Goal: Task Accomplishment & Management: Complete application form

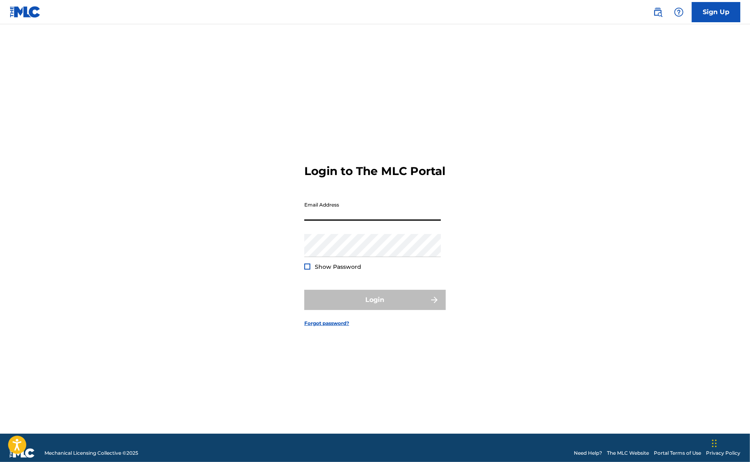
click at [338, 211] on input "Email Address" at bounding box center [372, 209] width 137 height 23
type input "[PERSON_NAME][EMAIL_ADDRESS][PERSON_NAME][DOMAIN_NAME]"
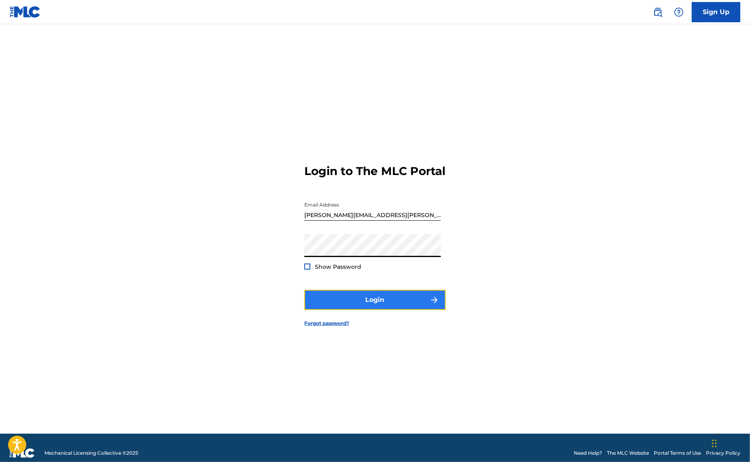
click at [377, 306] on button "Login" at bounding box center [375, 300] width 142 height 20
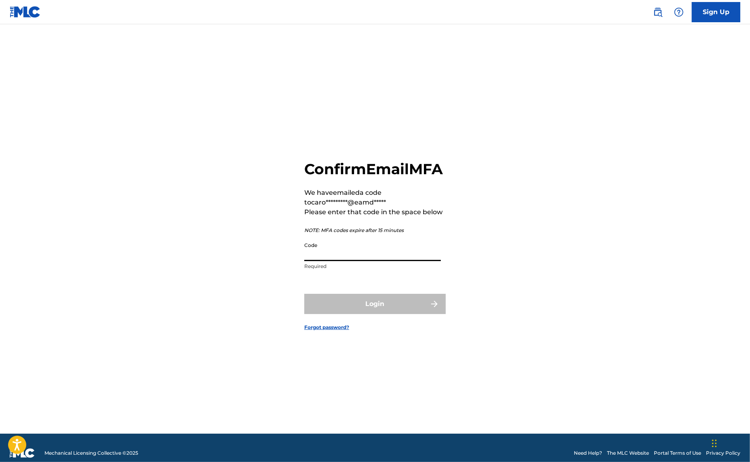
click at [360, 256] on input "Code" at bounding box center [372, 249] width 137 height 23
click at [498, 218] on div "Confirm Email MFA We have emailed a code to caro*********@eamd***** Please ente…" at bounding box center [375, 238] width 566 height 389
click at [332, 261] on input "Code" at bounding box center [372, 249] width 137 height 23
type input "639690"
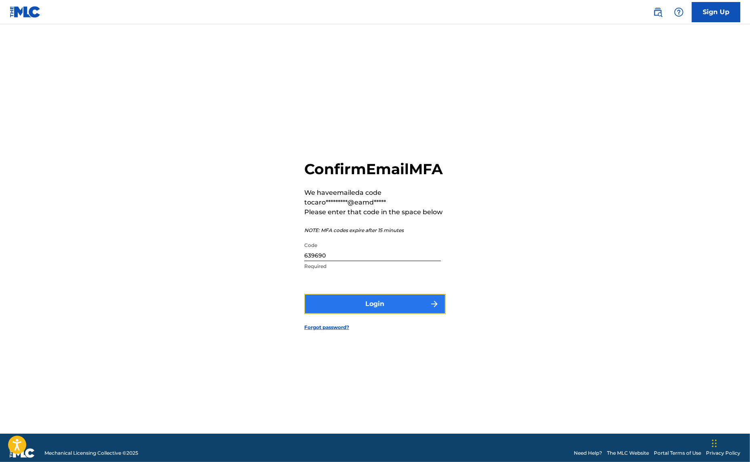
click at [379, 314] on button "Login" at bounding box center [375, 304] width 142 height 20
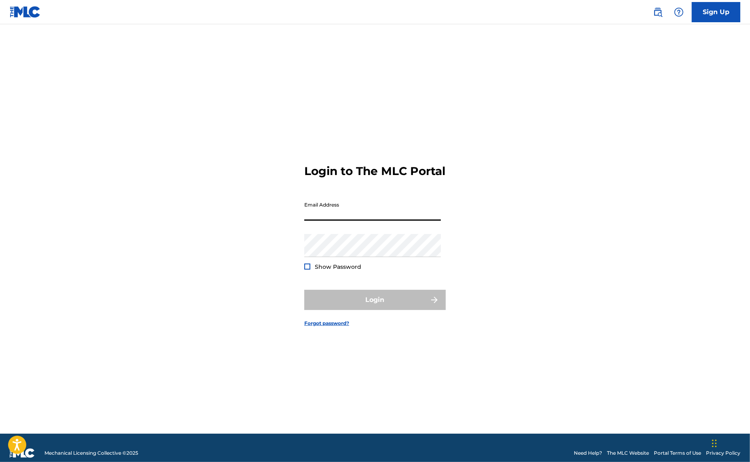
click at [357, 213] on input "Email Address" at bounding box center [372, 209] width 137 height 23
type input "[PERSON_NAME][EMAIL_ADDRESS][PERSON_NAME][DOMAIN_NAME]"
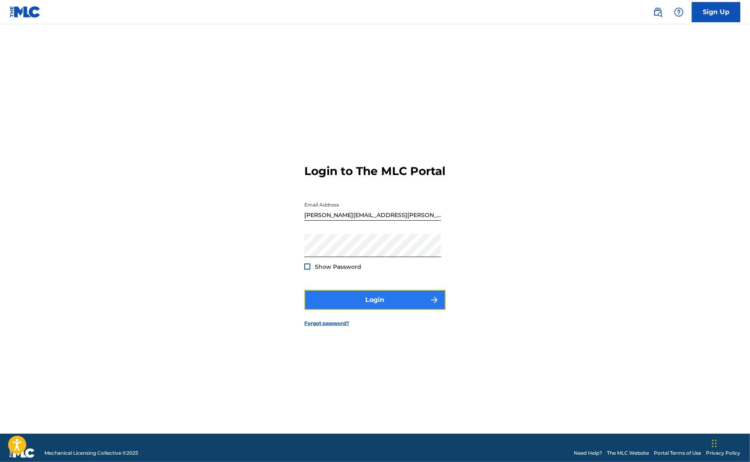
click at [377, 307] on button "Login" at bounding box center [375, 300] width 142 height 20
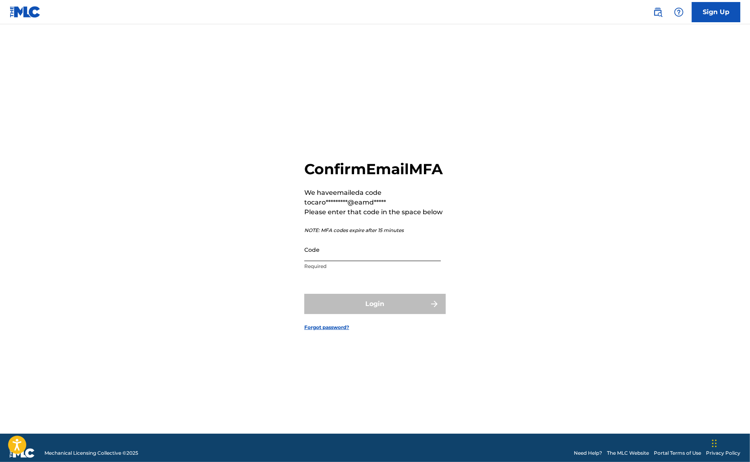
click at [361, 261] on input "Code" at bounding box center [372, 249] width 137 height 23
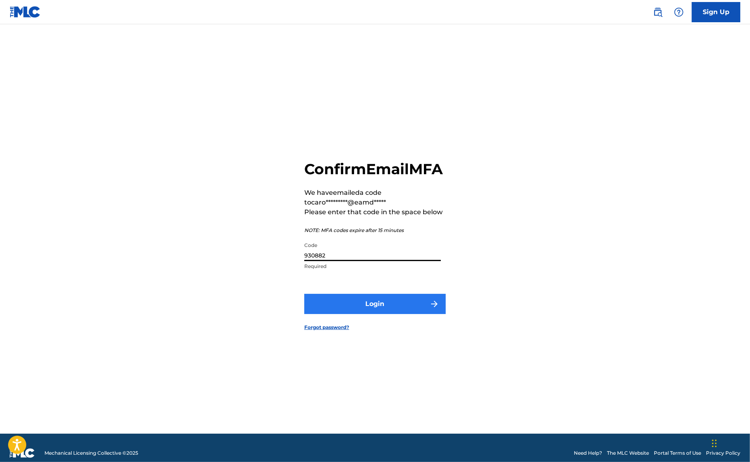
type input "930882"
click at [382, 314] on button "Login" at bounding box center [375, 304] width 142 height 20
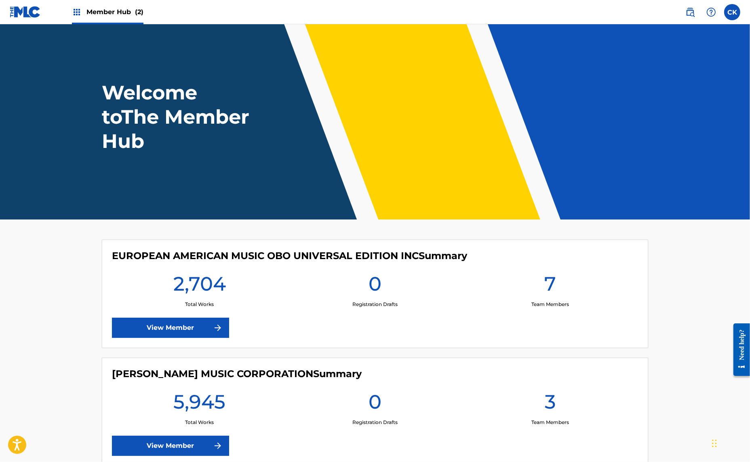
scroll to position [55, 0]
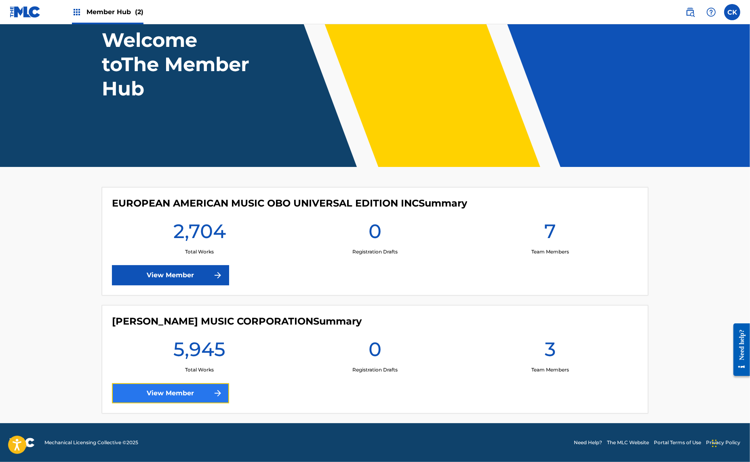
click at [182, 399] on link "View Member" at bounding box center [170, 393] width 117 height 20
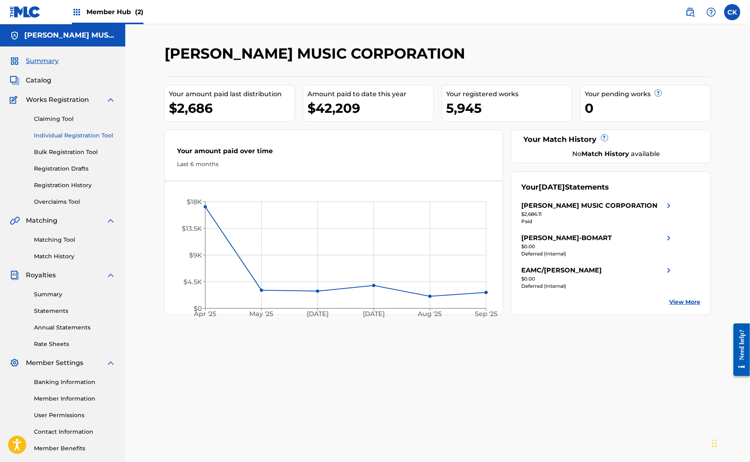
click at [86, 134] on link "Individual Registration Tool" at bounding box center [75, 135] width 82 height 8
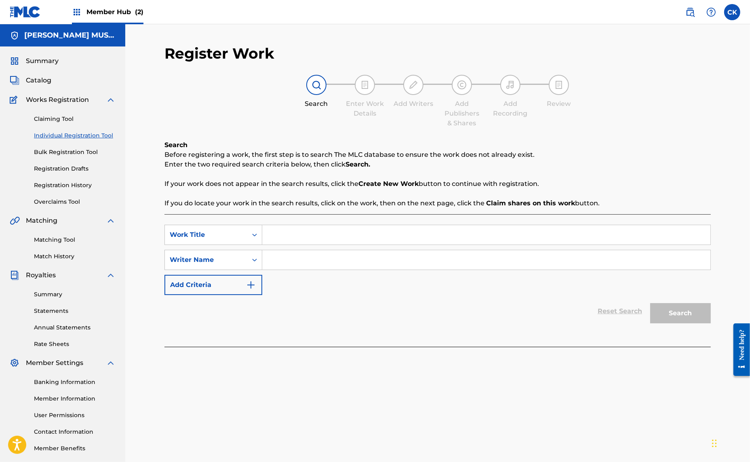
click at [287, 230] on input "Search Form" at bounding box center [486, 234] width 448 height 19
type input "Concertino for Clarinet and Strings"
click at [305, 265] on input "Search Form" at bounding box center [486, 259] width 448 height 19
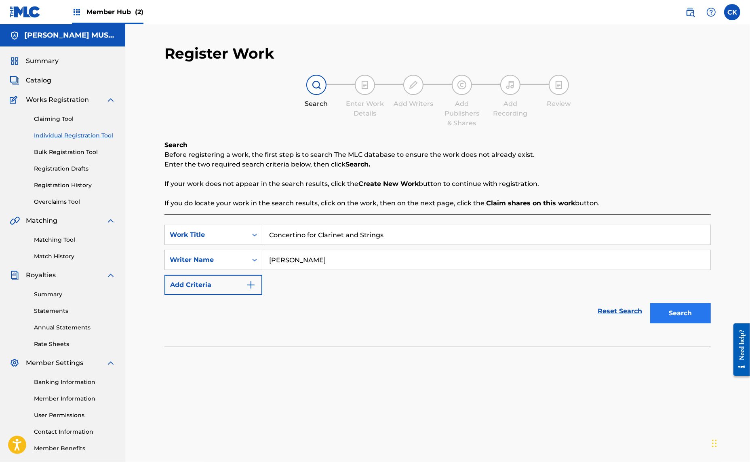
type input "[PERSON_NAME]"
click at [683, 306] on button "Search" at bounding box center [681, 313] width 61 height 20
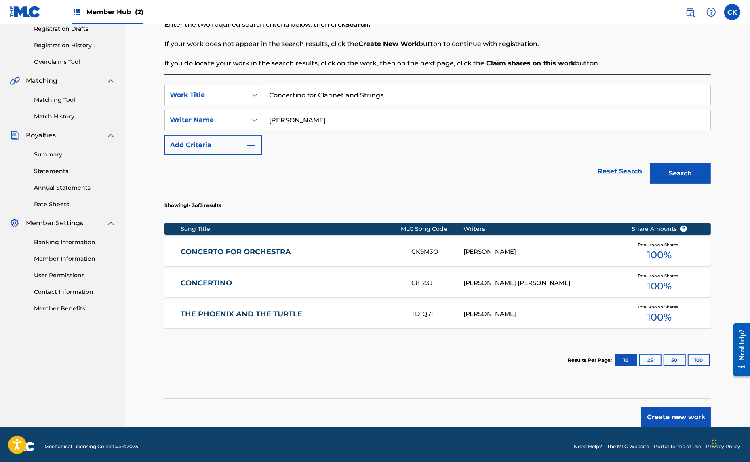
scroll to position [144, 0]
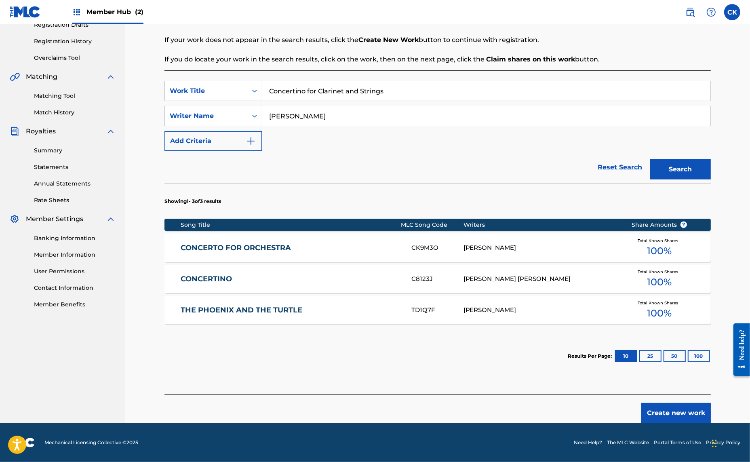
click at [221, 277] on link "CONCERTINO" at bounding box center [291, 279] width 220 height 9
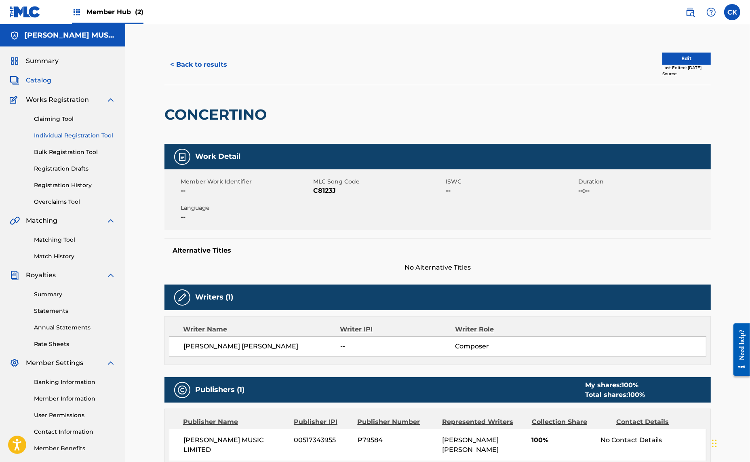
click at [85, 135] on link "Individual Registration Tool" at bounding box center [75, 135] width 82 height 8
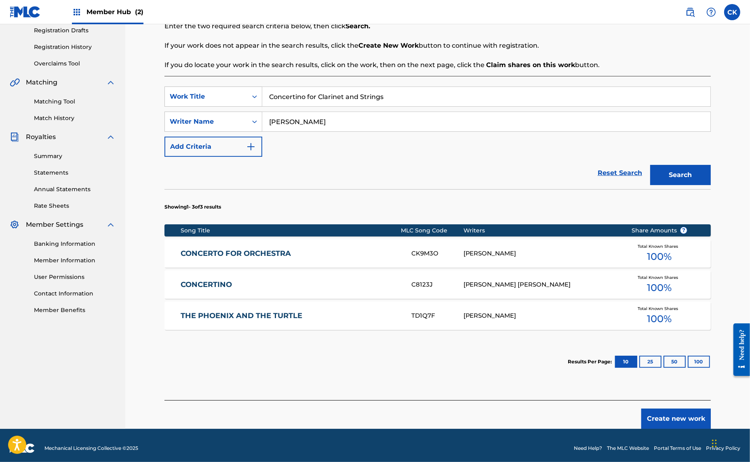
scroll to position [144, 0]
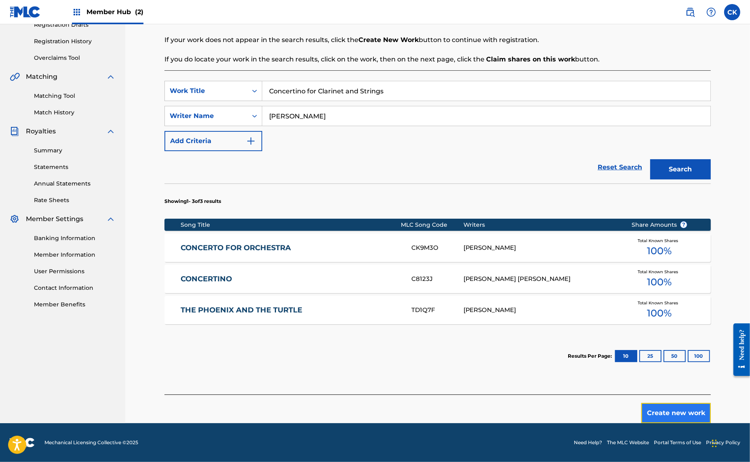
click at [688, 414] on button "Create new work" at bounding box center [677, 413] width 70 height 20
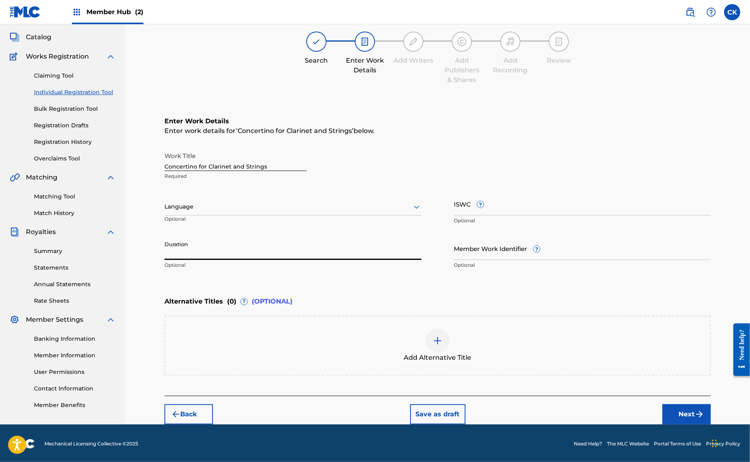
click at [211, 247] on input "Duration" at bounding box center [293, 248] width 257 height 23
type input "13:00"
click at [486, 205] on input "ISWC ?" at bounding box center [582, 203] width 257 height 23
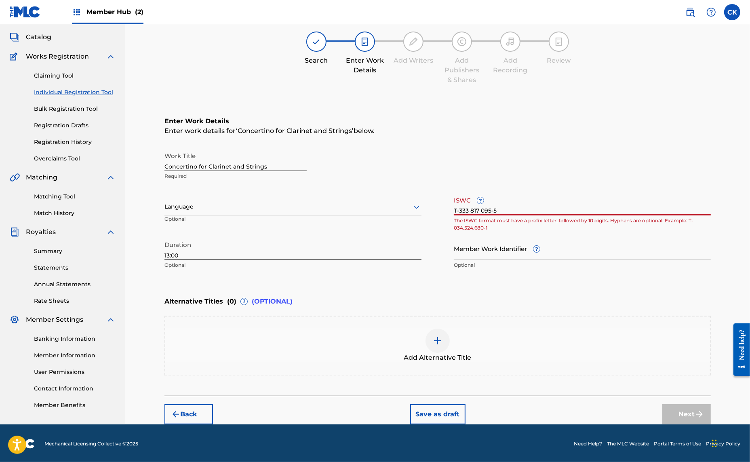
type input "T-333 817 095-5"
click at [596, 158] on div "Work Title Concertino for Clarinet and Strings Required" at bounding box center [438, 166] width 547 height 36
drag, startPoint x: 516, startPoint y: 211, endPoint x: 446, endPoint y: 207, distance: 70.5
click at [446, 207] on div "Work Title Concertino for Clarinet and Strings Required Language Optional ISWC …" at bounding box center [438, 210] width 547 height 125
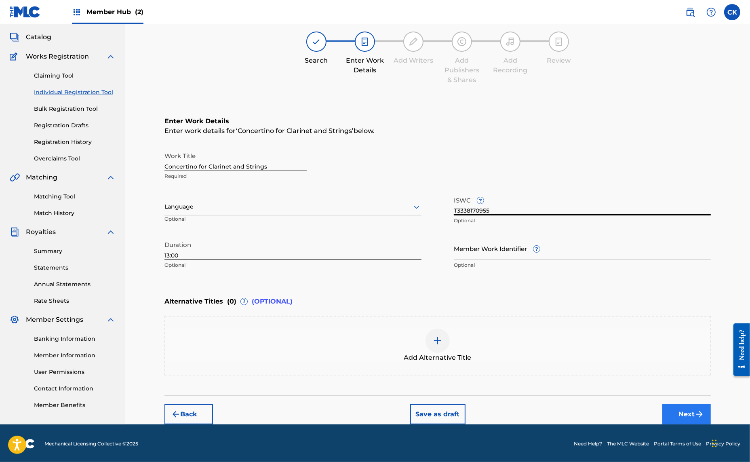
type input "T3338170955"
click at [680, 417] on button "Next" at bounding box center [687, 414] width 49 height 20
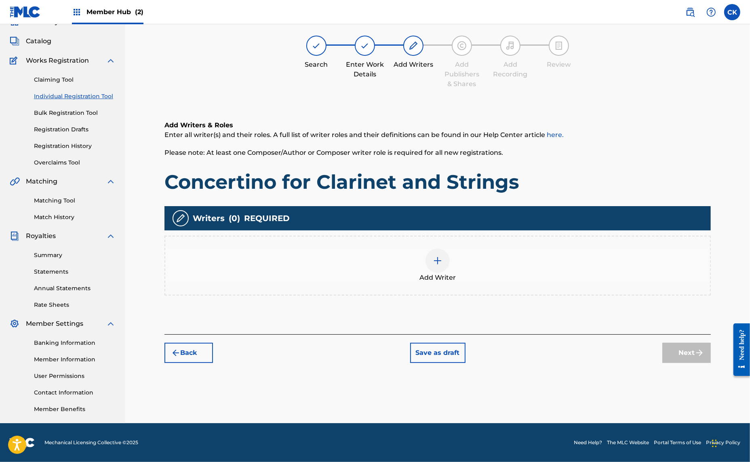
scroll to position [36, 0]
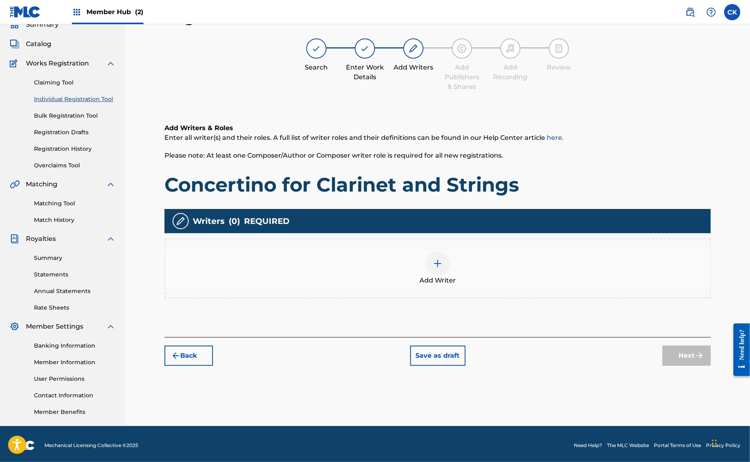
click at [437, 262] on img at bounding box center [438, 264] width 10 height 10
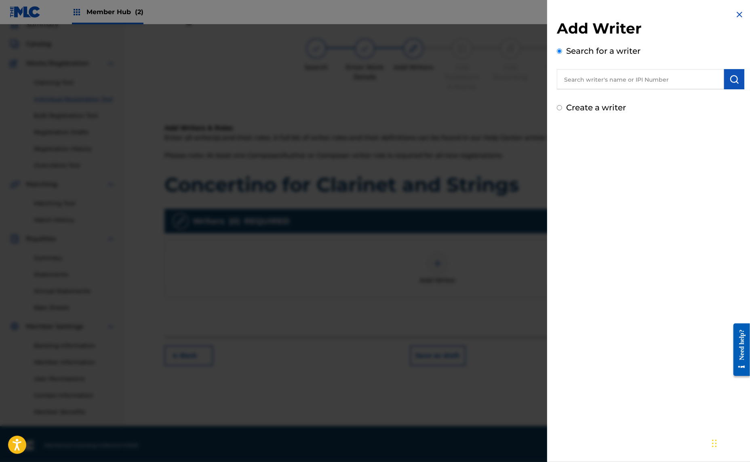
click at [576, 81] on input "text" at bounding box center [640, 79] width 167 height 20
click at [577, 80] on input "text" at bounding box center [640, 79] width 167 height 20
drag, startPoint x: 606, startPoint y: 80, endPoint x: 548, endPoint y: 83, distance: 57.9
click at [548, 83] on div "Add Writer Search for a writer 277530940 Not found Can't find what you're looki…" at bounding box center [650, 79] width 207 height 158
click at [595, 75] on input "00277" at bounding box center [640, 79] width 167 height 20
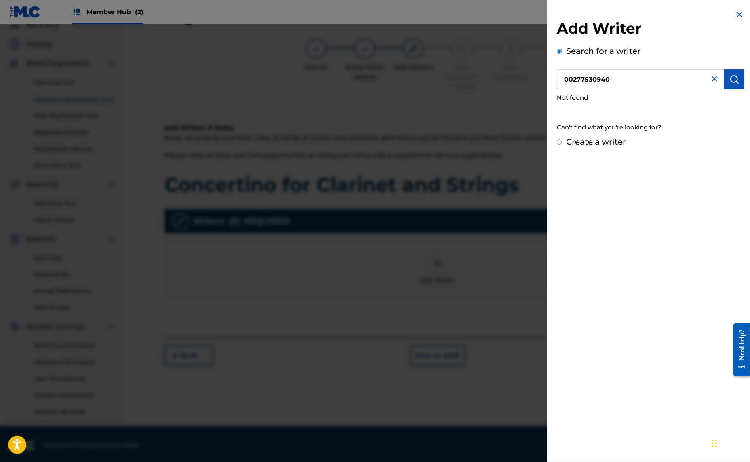
type input "00277530940"
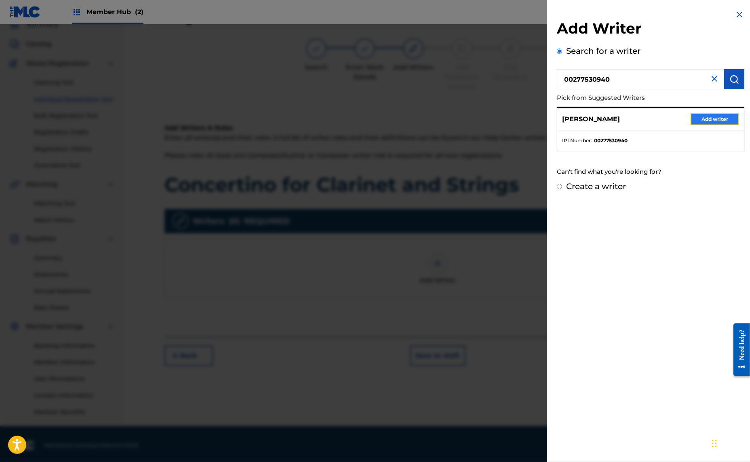
click at [714, 115] on button "Add writer" at bounding box center [715, 119] width 49 height 12
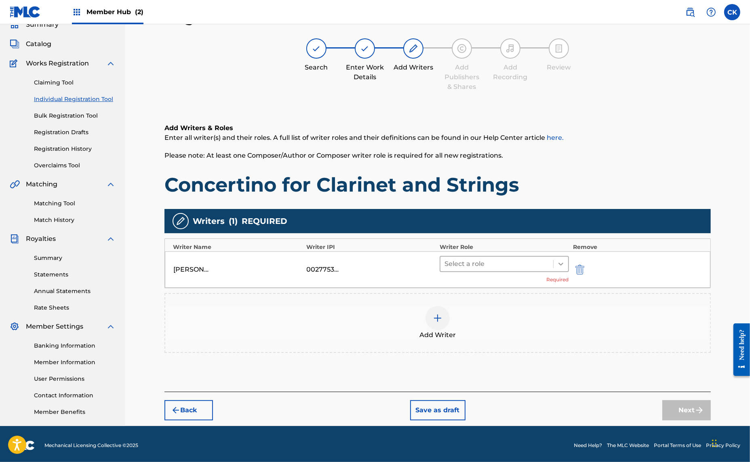
click at [559, 264] on icon at bounding box center [561, 264] width 8 height 8
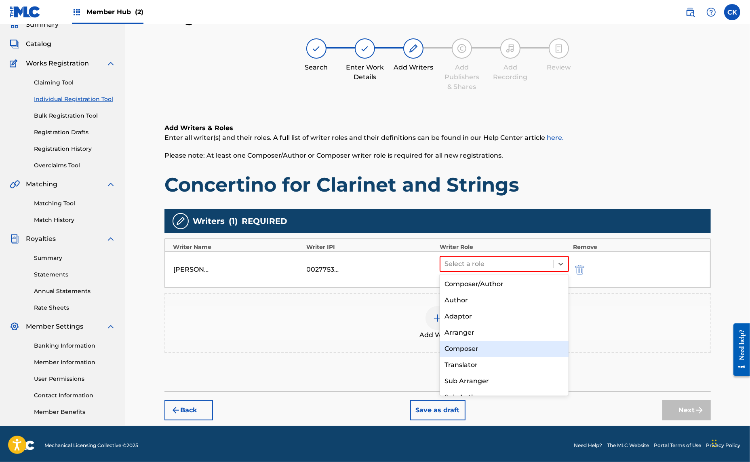
click at [475, 346] on div "Composer" at bounding box center [504, 349] width 129 height 16
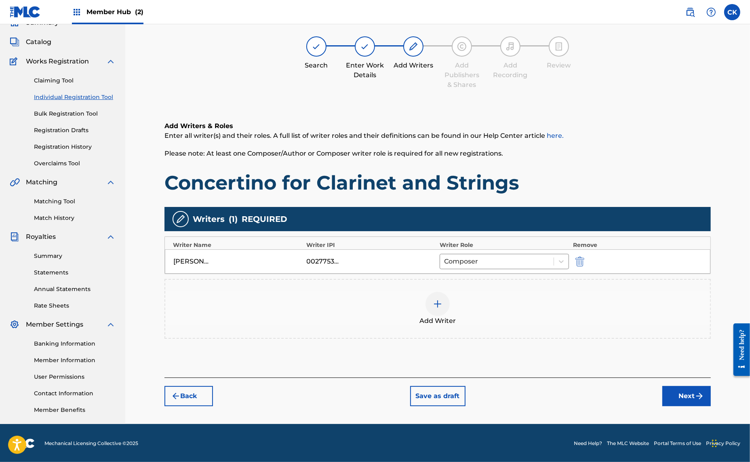
scroll to position [39, 0]
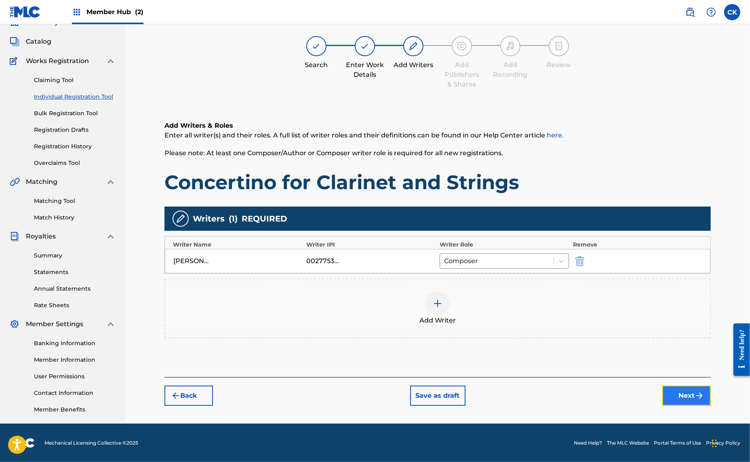
click at [690, 390] on button "Next" at bounding box center [687, 396] width 49 height 20
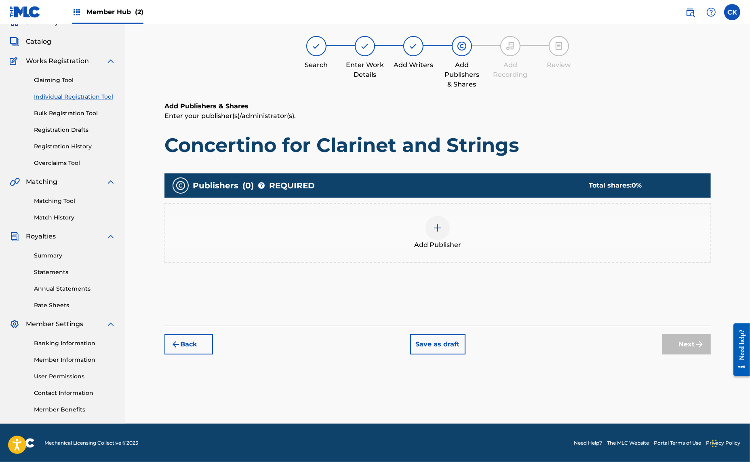
scroll to position [36, 0]
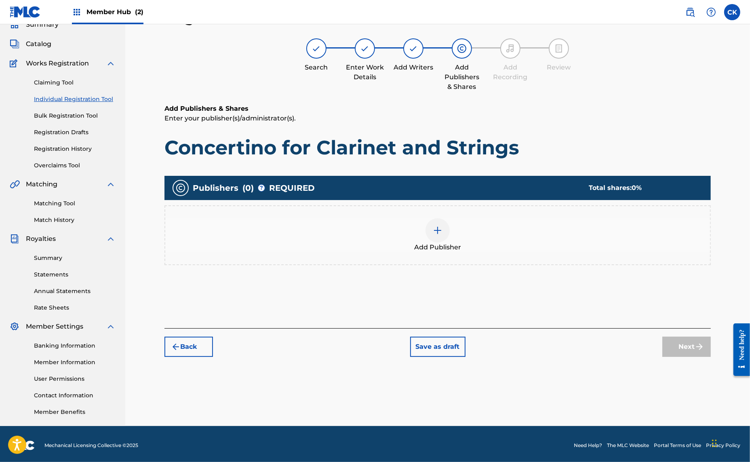
click at [441, 230] on img at bounding box center [438, 231] width 10 height 10
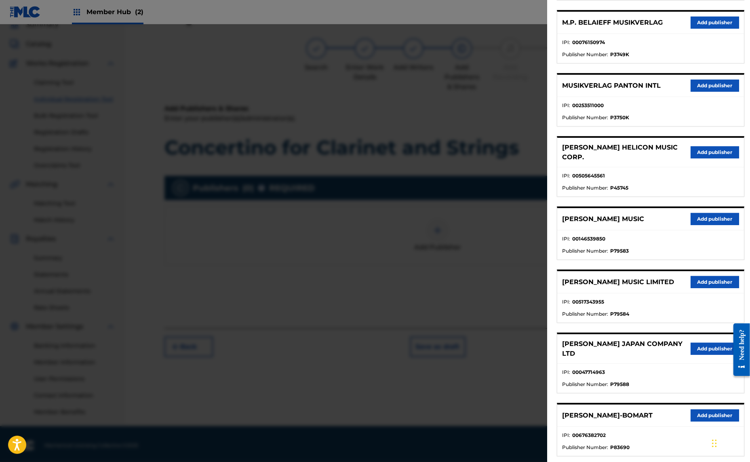
scroll to position [303, 0]
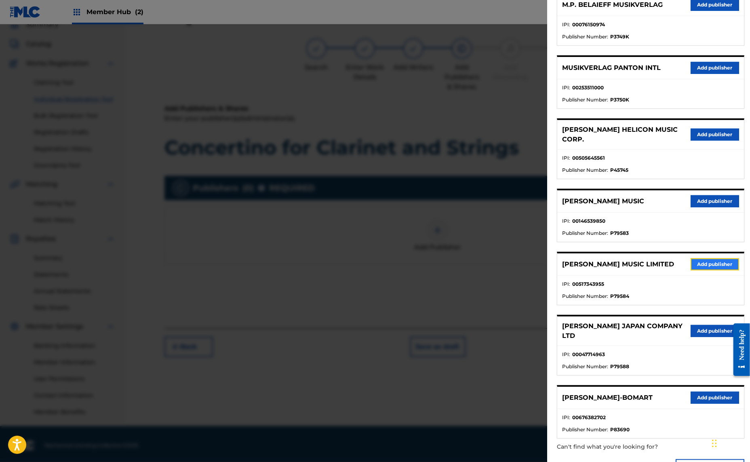
click at [726, 258] on button "Add publisher" at bounding box center [715, 264] width 49 height 12
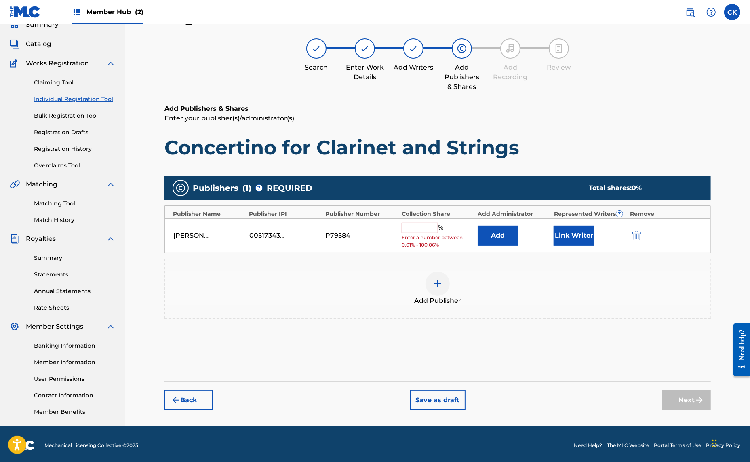
click at [429, 228] on input "text" at bounding box center [420, 228] width 36 height 11
type input "100"
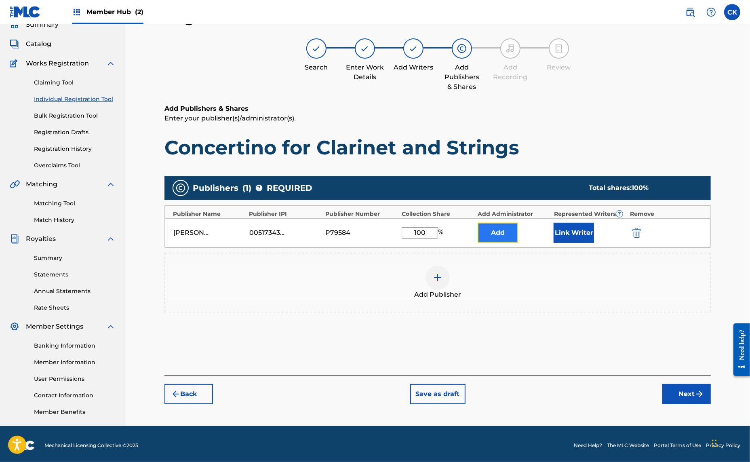
click at [490, 229] on button "Add" at bounding box center [498, 233] width 40 height 20
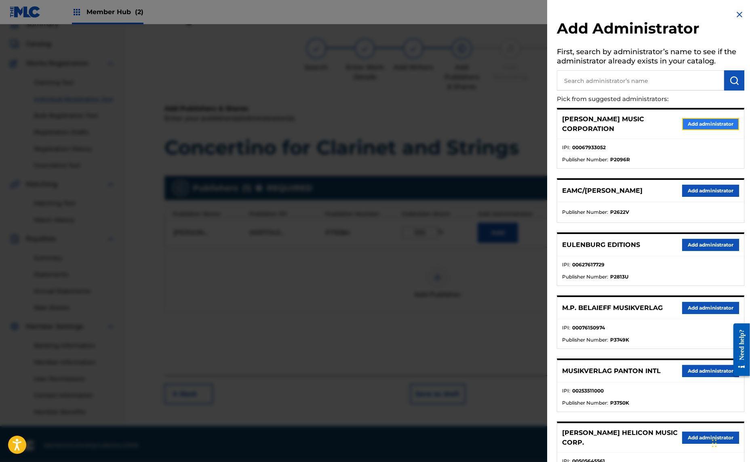
click at [715, 120] on button "Add administrator" at bounding box center [710, 124] width 57 height 12
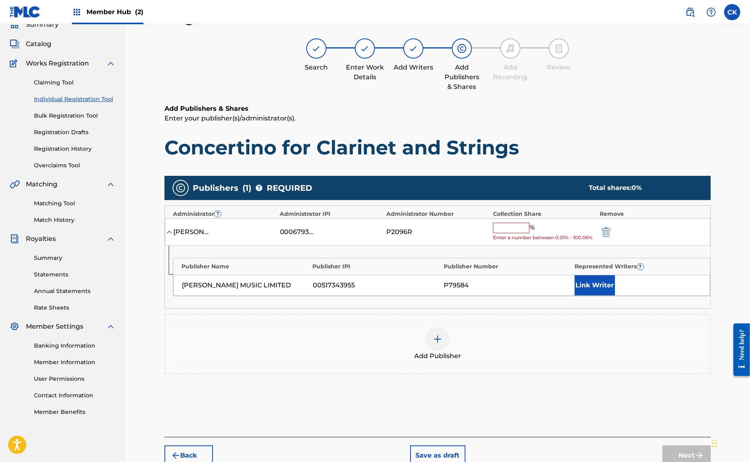
click at [524, 227] on input "text" at bounding box center [511, 228] width 36 height 11
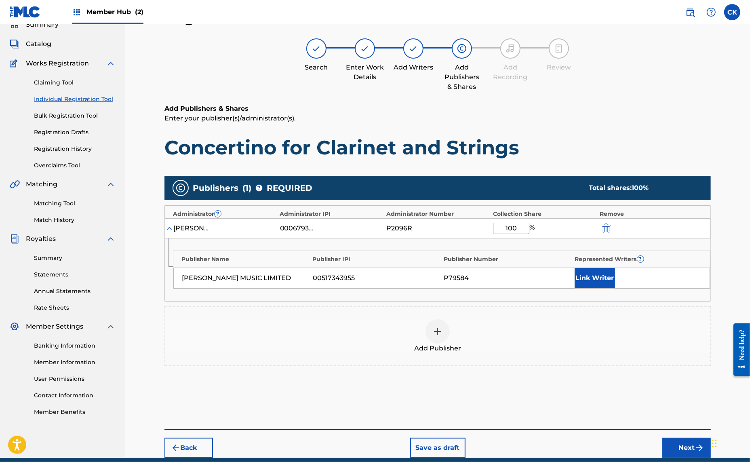
type input "100"
click at [611, 341] on div "Add Publisher" at bounding box center [437, 336] width 545 height 34
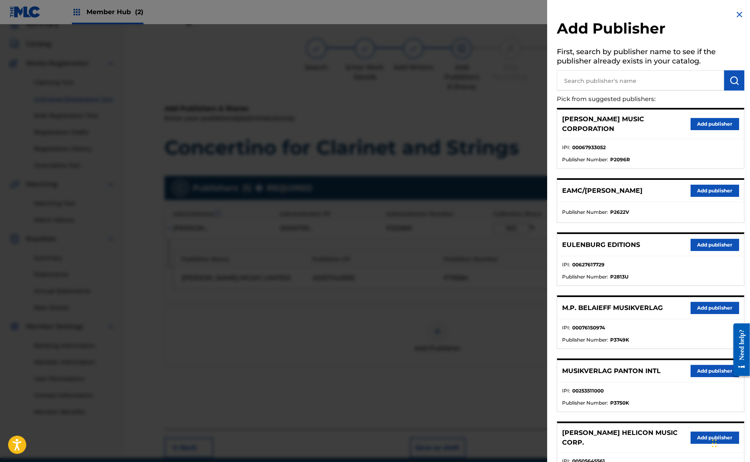
click at [482, 193] on div at bounding box center [375, 255] width 750 height 462
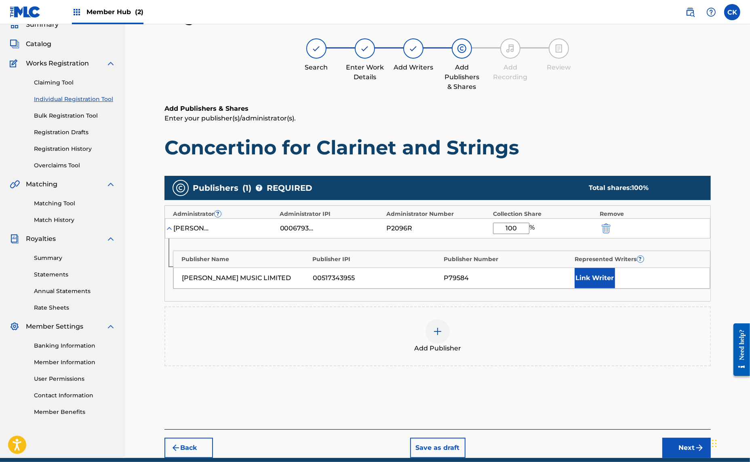
scroll to position [70, 0]
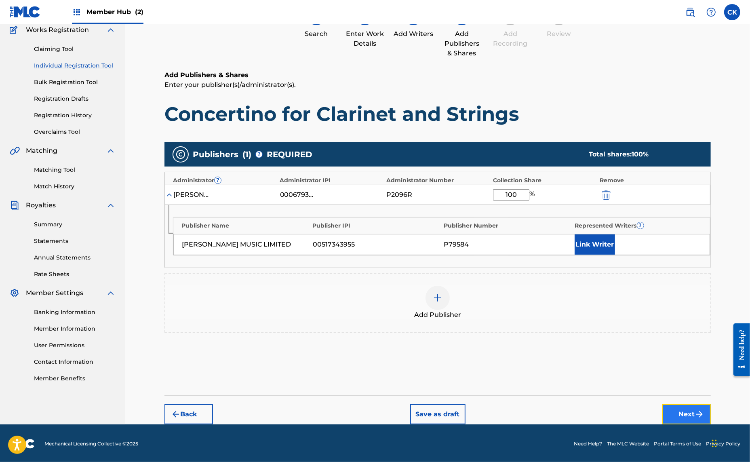
click at [687, 407] on button "Next" at bounding box center [687, 414] width 49 height 20
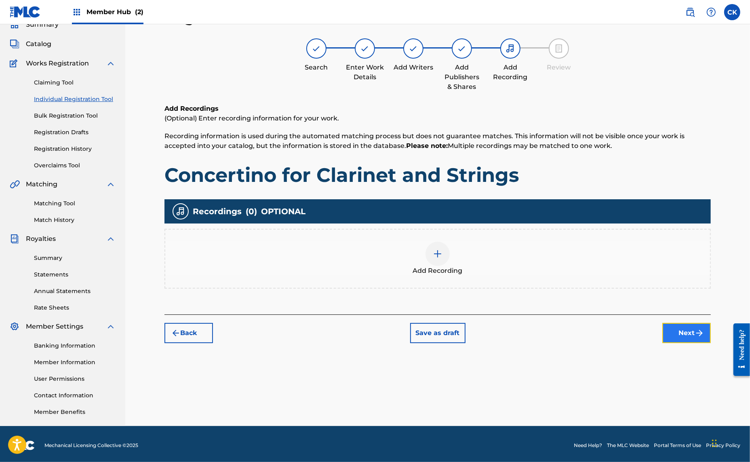
click at [681, 332] on button "Next" at bounding box center [687, 333] width 49 height 20
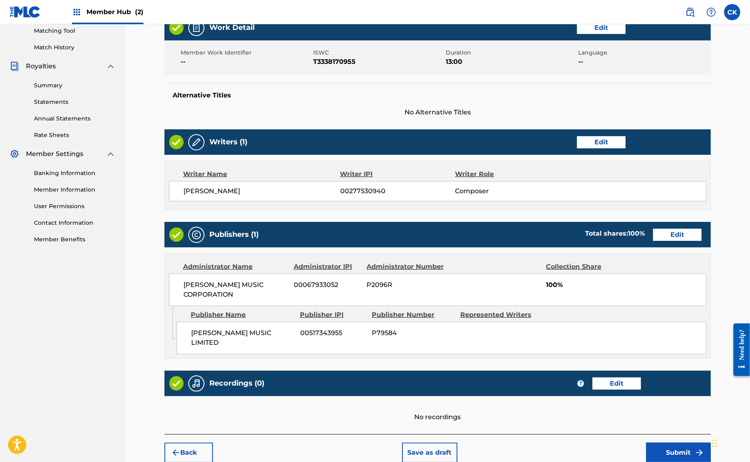
scroll to position [231, 0]
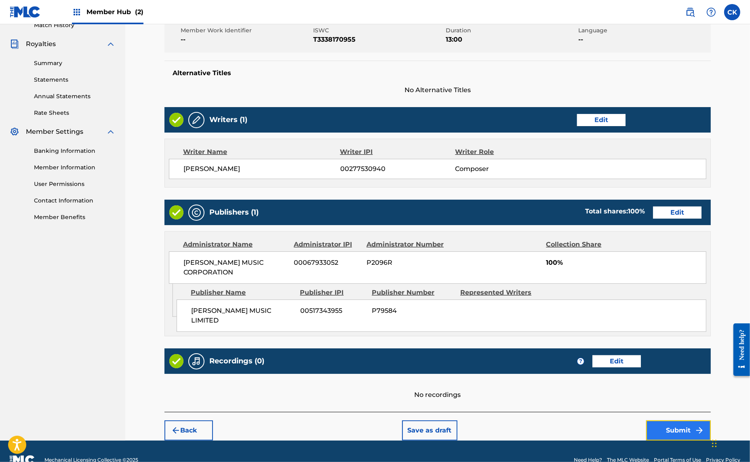
click at [673, 420] on button "Submit" at bounding box center [678, 430] width 65 height 20
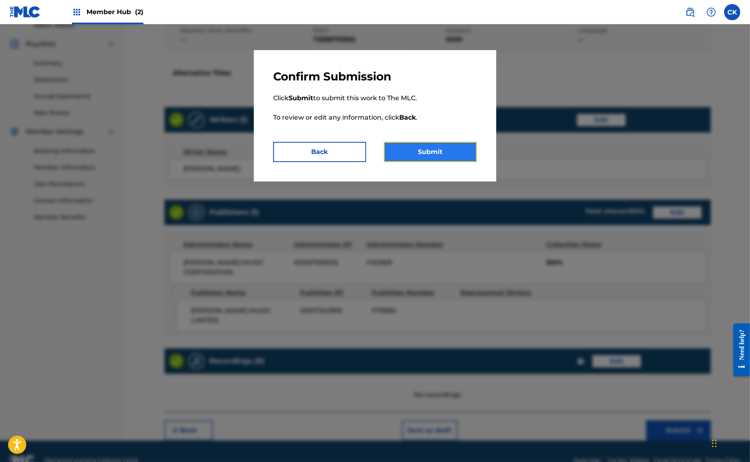
click at [446, 154] on button "Submit" at bounding box center [430, 152] width 93 height 20
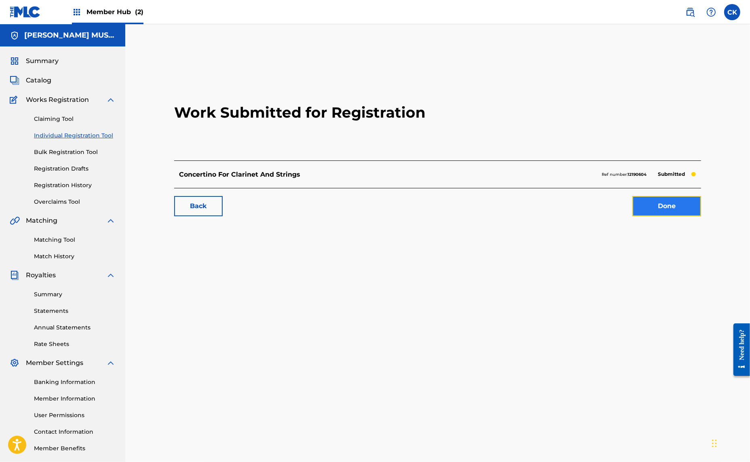
click at [672, 203] on link "Done" at bounding box center [667, 206] width 69 height 20
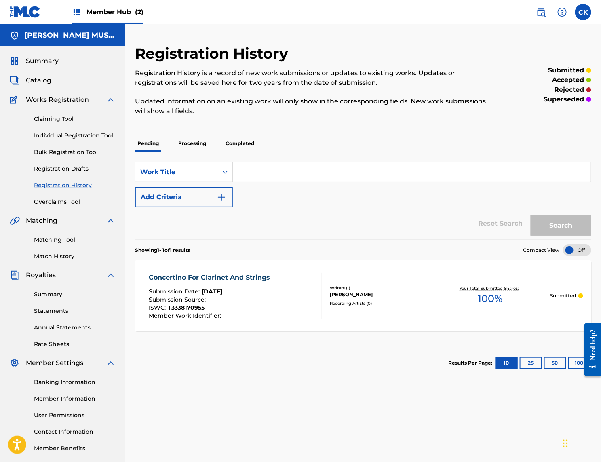
click at [283, 167] on input "Search Form" at bounding box center [412, 172] width 358 height 19
type input "String Quartet No. 6"
click at [574, 226] on button "Search" at bounding box center [561, 225] width 61 height 20
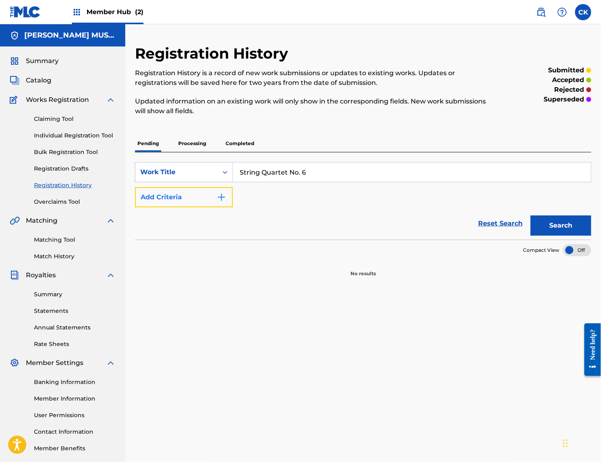
click at [221, 195] on img "Search Form" at bounding box center [222, 197] width 10 height 10
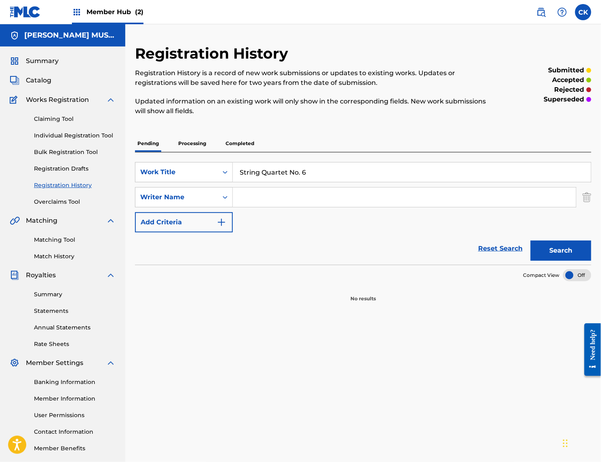
click at [253, 196] on input "Search Form" at bounding box center [404, 197] width 343 height 19
type input "[PERSON_NAME]"
click at [563, 246] on button "Search" at bounding box center [561, 251] width 61 height 20
click at [84, 133] on link "Individual Registration Tool" at bounding box center [75, 135] width 82 height 8
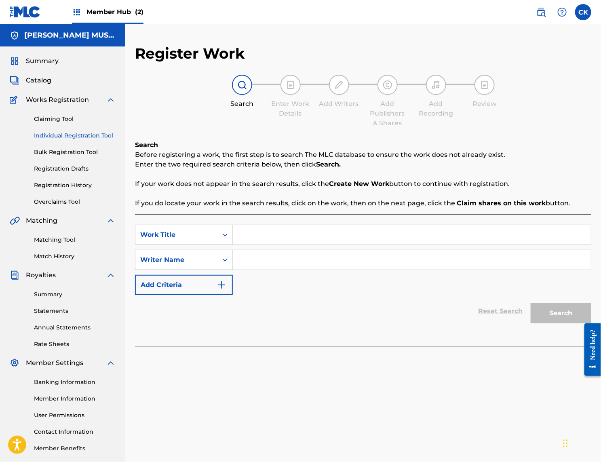
click at [274, 241] on input "Search Form" at bounding box center [412, 234] width 358 height 19
type input "String Quartet No. 6"
type input "[PERSON_NAME]"
click at [564, 310] on button "Search" at bounding box center [561, 313] width 61 height 20
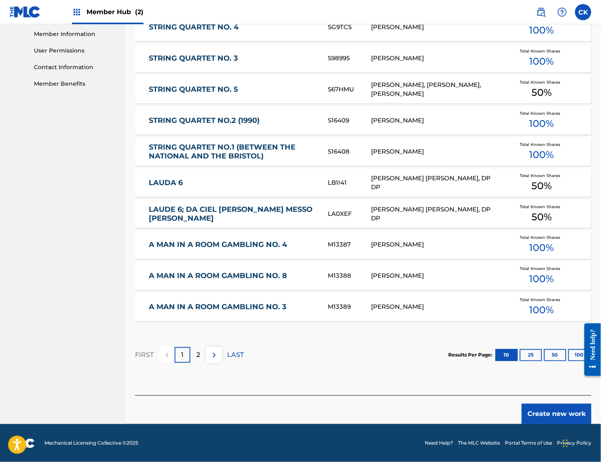
scroll to position [365, 0]
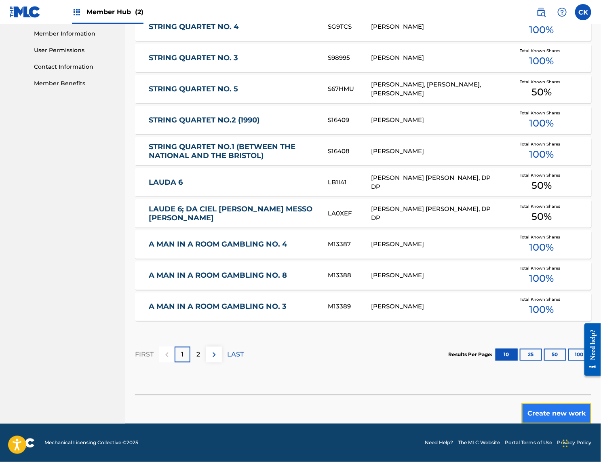
click at [551, 413] on button "Create new work" at bounding box center [557, 413] width 70 height 20
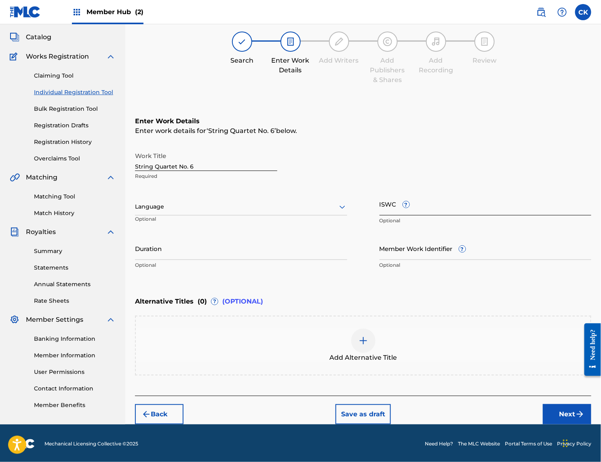
click at [435, 208] on input "ISWC ?" at bounding box center [486, 203] width 212 height 23
click at [462, 203] on input "ISWC ?" at bounding box center [486, 203] width 212 height 23
click at [437, 202] on input "ISWC ?" at bounding box center [486, 203] width 212 height 23
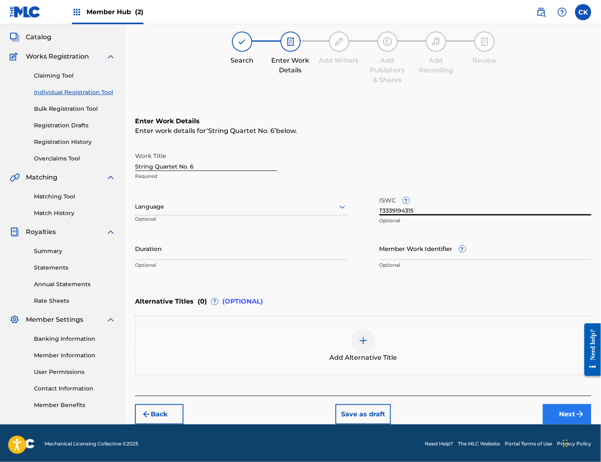
type input "T3339194315"
click at [561, 410] on button "Next" at bounding box center [567, 414] width 49 height 20
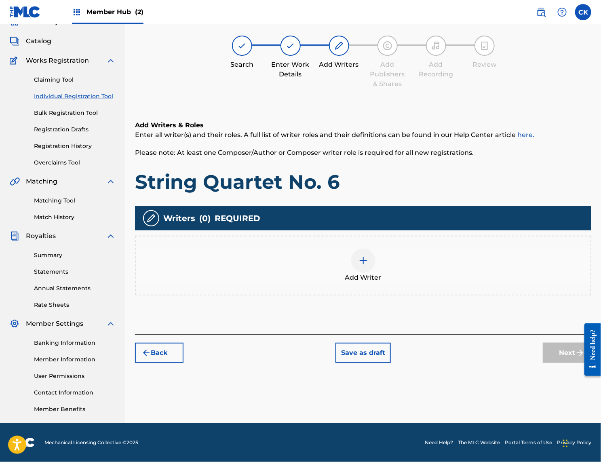
scroll to position [36, 0]
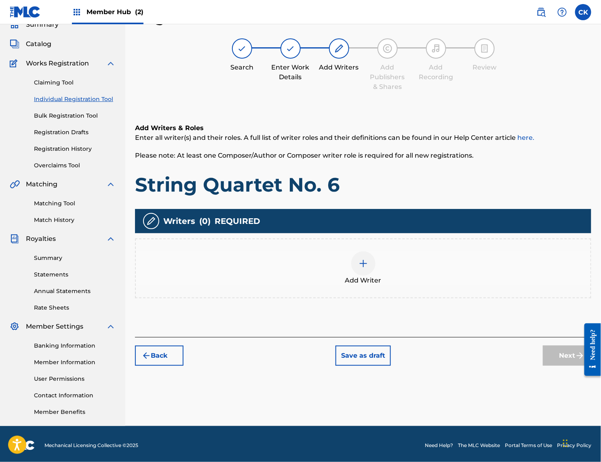
click at [364, 263] on img at bounding box center [364, 264] width 10 height 10
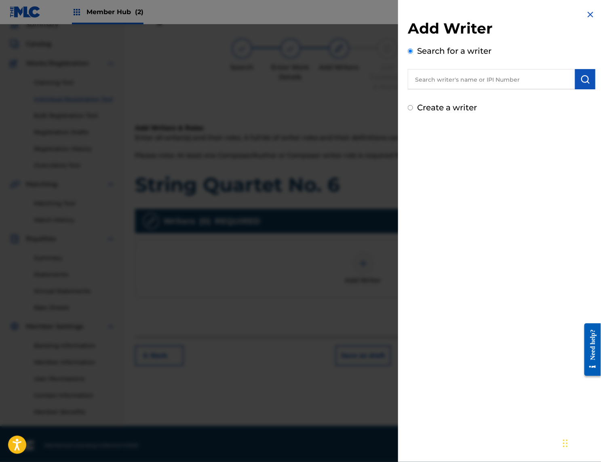
click at [433, 79] on input "text" at bounding box center [491, 79] width 167 height 20
type input "00065393756"
click at [587, 80] on img "submit" at bounding box center [586, 79] width 10 height 10
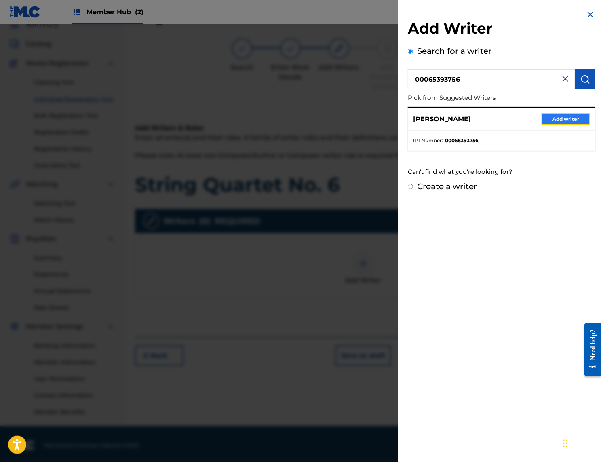
click at [574, 118] on button "Add writer" at bounding box center [566, 119] width 49 height 12
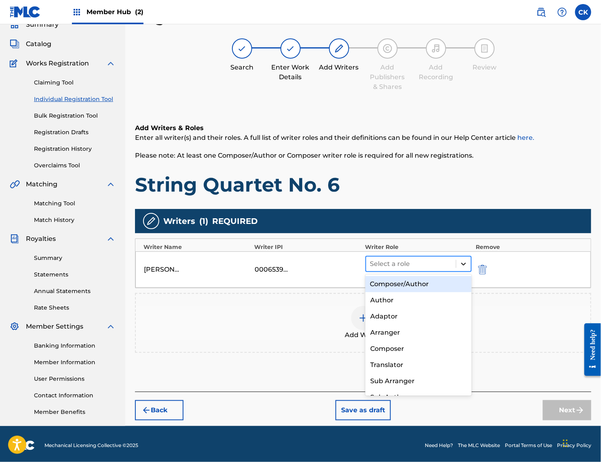
click at [470, 263] on div at bounding box center [463, 264] width 15 height 15
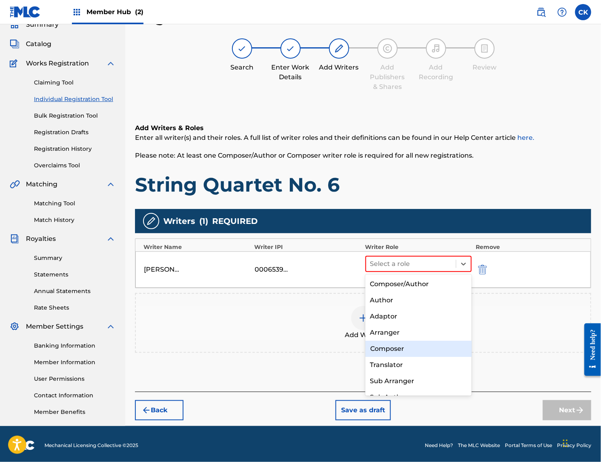
click at [391, 346] on div "Composer" at bounding box center [418, 349] width 107 height 16
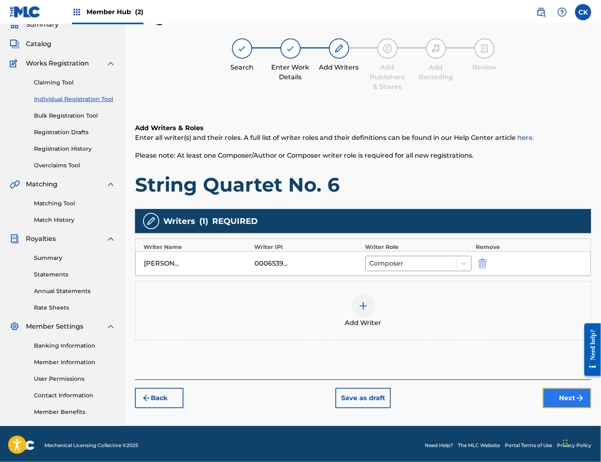
click at [562, 394] on button "Next" at bounding box center [567, 398] width 49 height 20
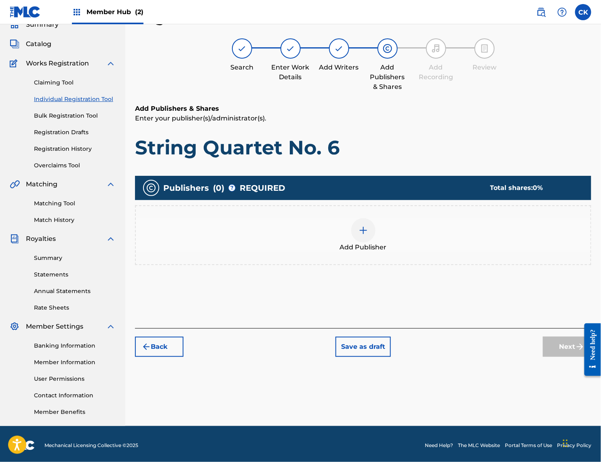
click at [366, 226] on img at bounding box center [364, 231] width 10 height 10
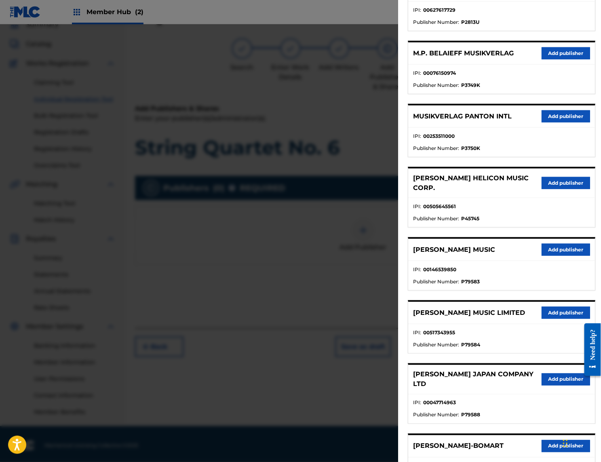
scroll to position [303, 0]
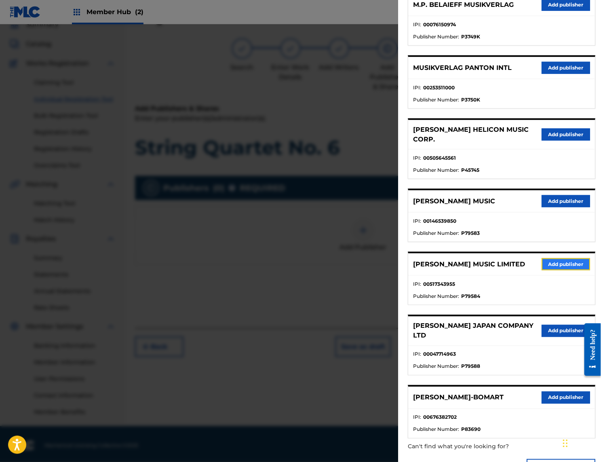
click at [568, 258] on button "Add publisher" at bounding box center [566, 264] width 49 height 12
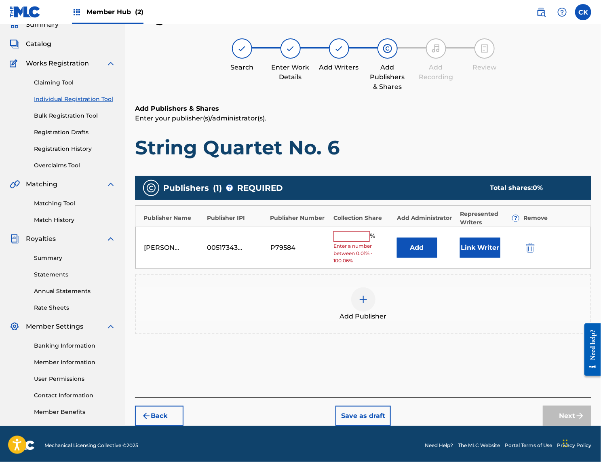
click at [355, 238] on input "text" at bounding box center [352, 236] width 36 height 11
type input "100"
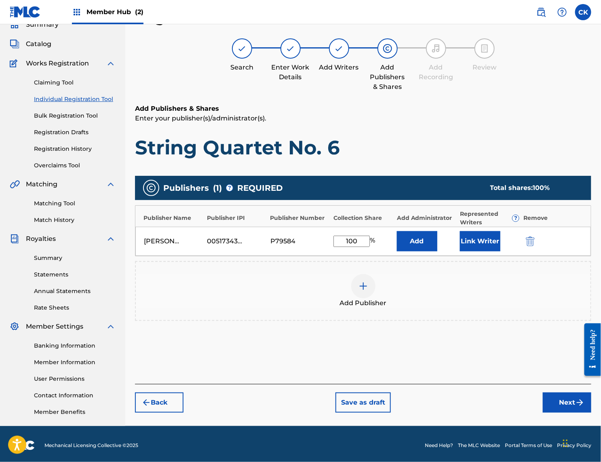
click at [364, 289] on img at bounding box center [364, 286] width 10 height 10
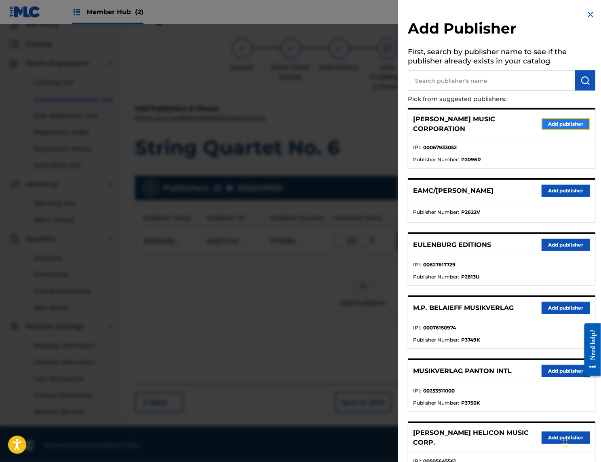
click at [575, 124] on button "Add publisher" at bounding box center [566, 124] width 49 height 12
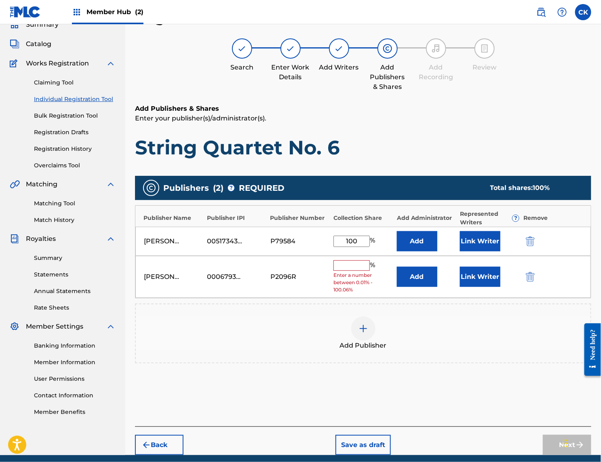
click at [361, 269] on input "text" at bounding box center [352, 265] width 36 height 11
type input "100"
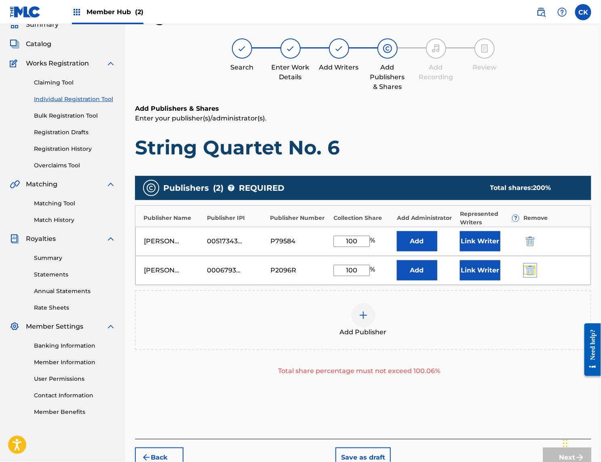
click at [532, 267] on img "submit" at bounding box center [530, 271] width 9 height 10
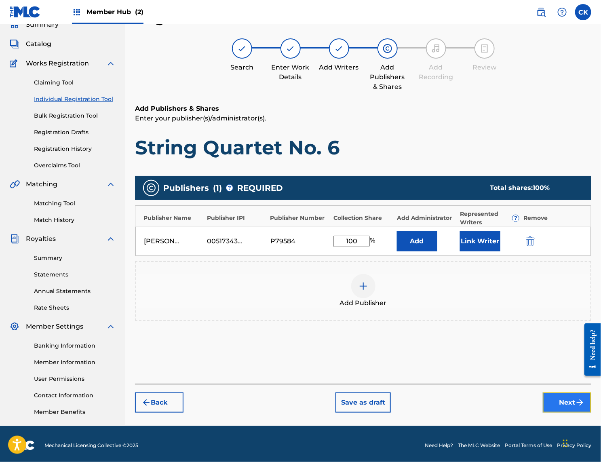
click at [560, 393] on button "Next" at bounding box center [567, 403] width 49 height 20
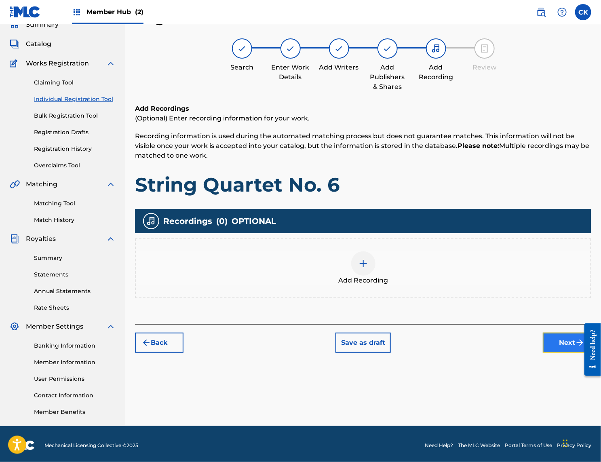
click at [569, 341] on button "Next" at bounding box center [567, 343] width 49 height 20
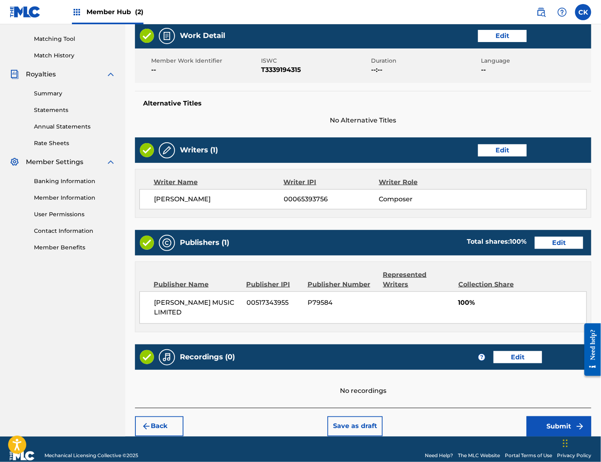
scroll to position [205, 0]
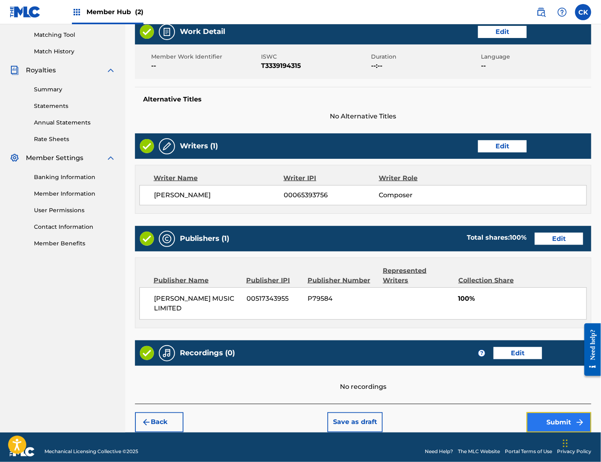
click at [559, 413] on button "Submit" at bounding box center [559, 422] width 65 height 20
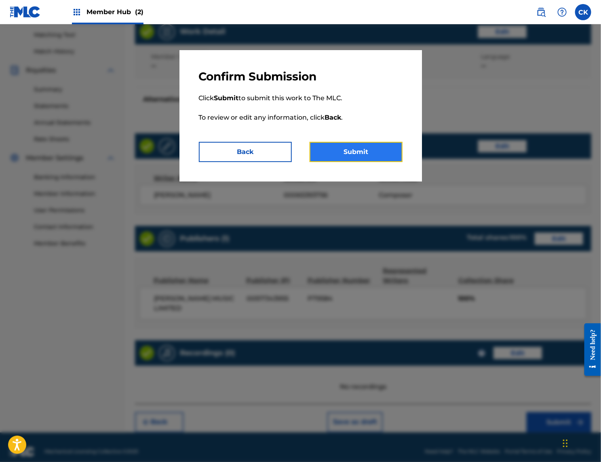
click at [377, 154] on button "Submit" at bounding box center [356, 152] width 93 height 20
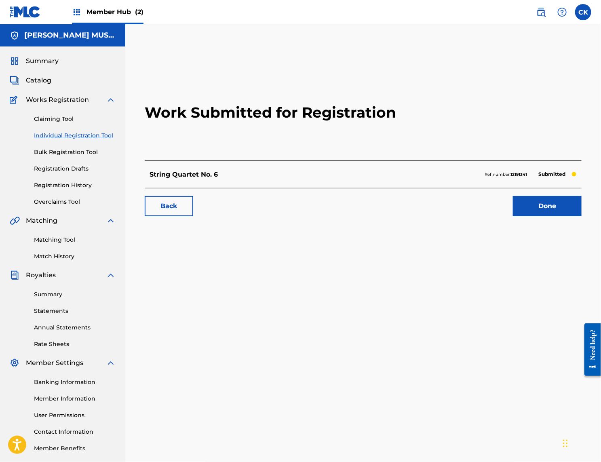
click at [401, 259] on div "Work Submitted for Registration String Quartet No. 6 Ref number: 12191341 Submi…" at bounding box center [363, 253] width 476 height 418
click at [75, 134] on link "Individual Registration Tool" at bounding box center [75, 135] width 82 height 8
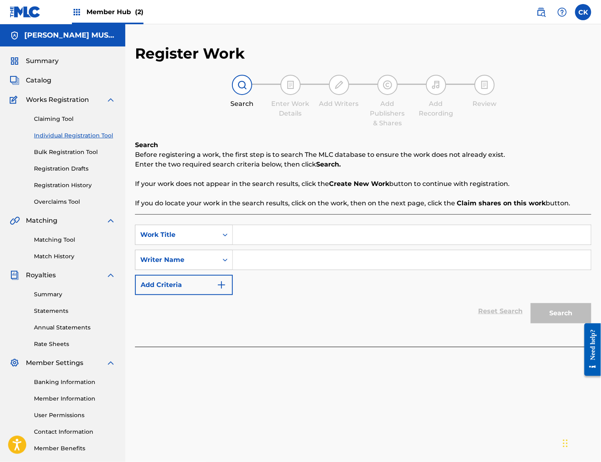
click at [265, 239] on input "Search Form" at bounding box center [412, 234] width 358 height 19
type input "For [PERSON_NAME], After [PERSON_NAME]"
click at [258, 257] on input "Search Form" at bounding box center [412, 259] width 358 height 19
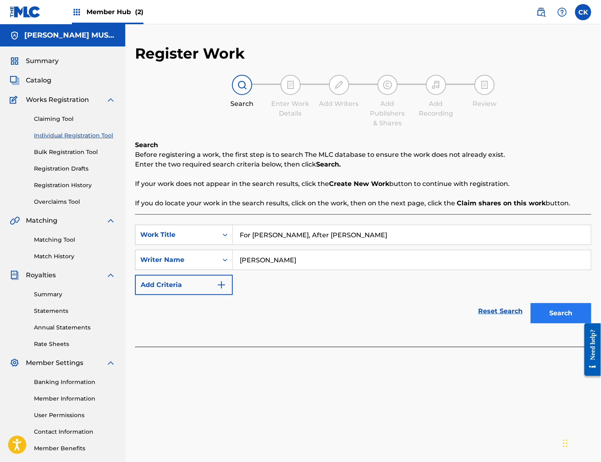
type input "[PERSON_NAME]"
click at [552, 313] on button "Search" at bounding box center [561, 313] width 61 height 20
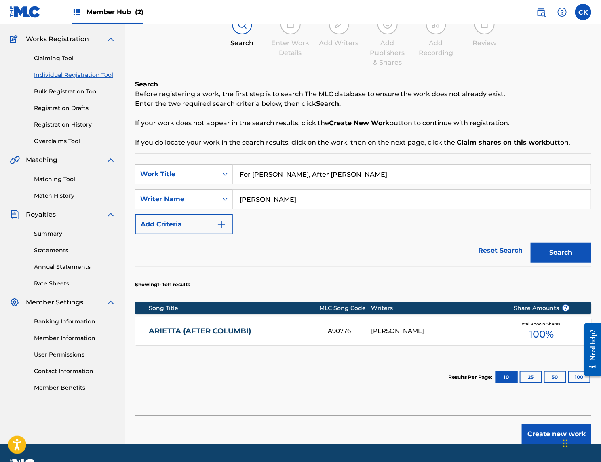
scroll to position [81, 0]
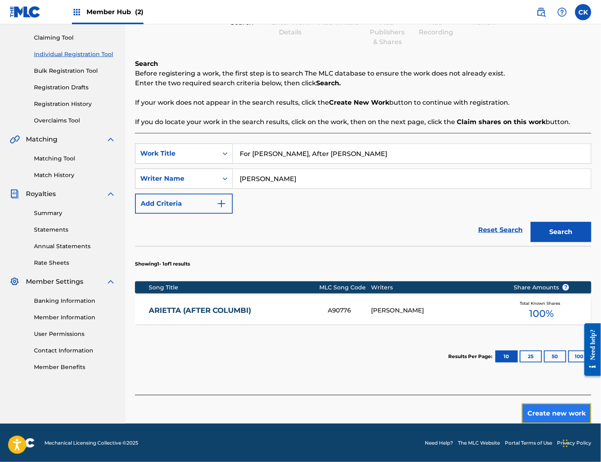
click at [539, 410] on button "Create new work" at bounding box center [557, 413] width 70 height 20
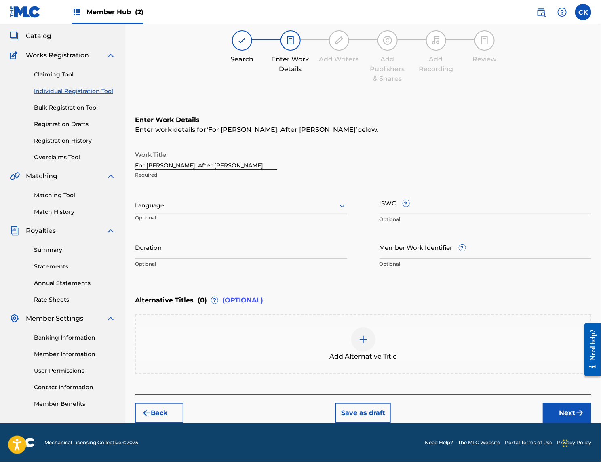
scroll to position [43, 0]
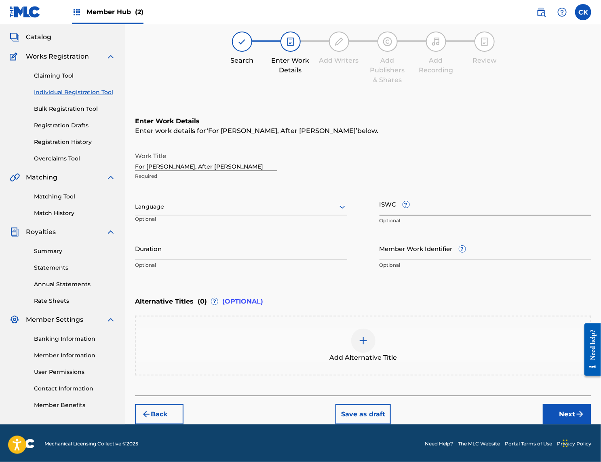
click at [423, 207] on input "ISWC ?" at bounding box center [486, 203] width 212 height 23
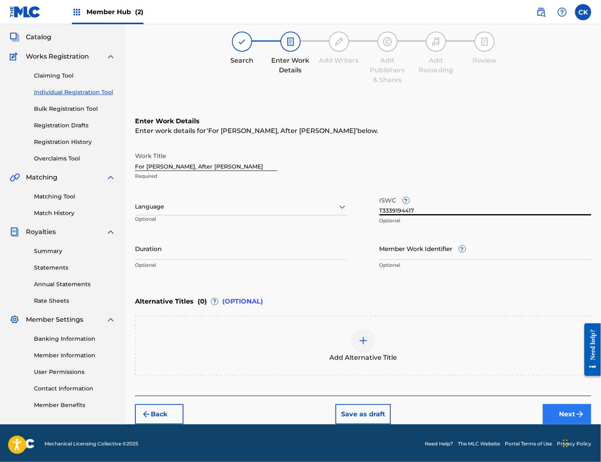
type input "T3339194417"
click at [562, 415] on button "Next" at bounding box center [567, 414] width 49 height 20
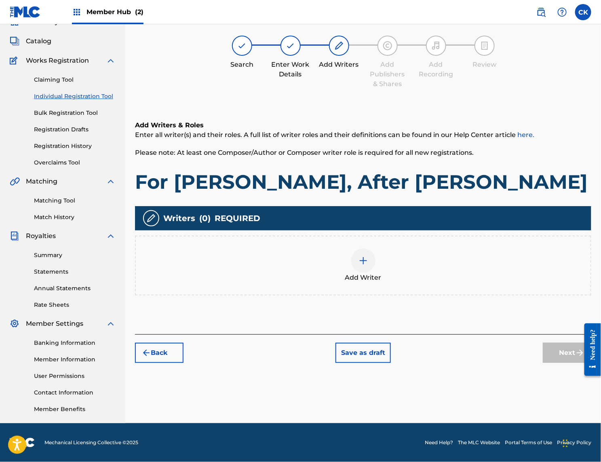
scroll to position [36, 0]
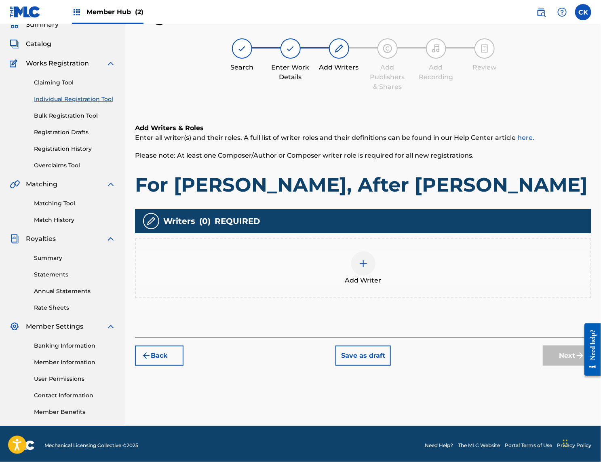
click at [362, 263] on img at bounding box center [364, 264] width 10 height 10
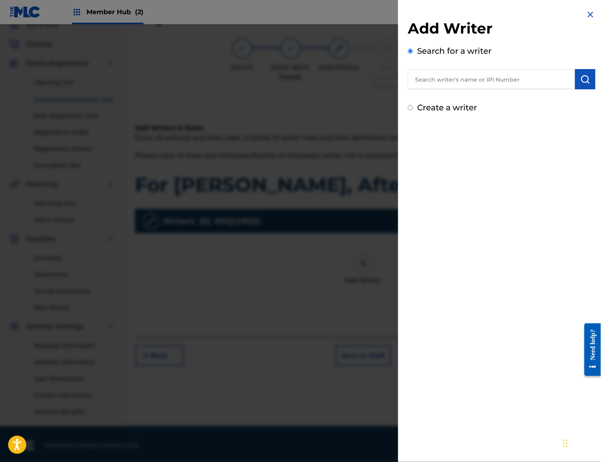
click at [446, 82] on input "text" at bounding box center [491, 79] width 167 height 20
type input "00636389611"
click at [582, 75] on img "submit" at bounding box center [586, 79] width 10 height 10
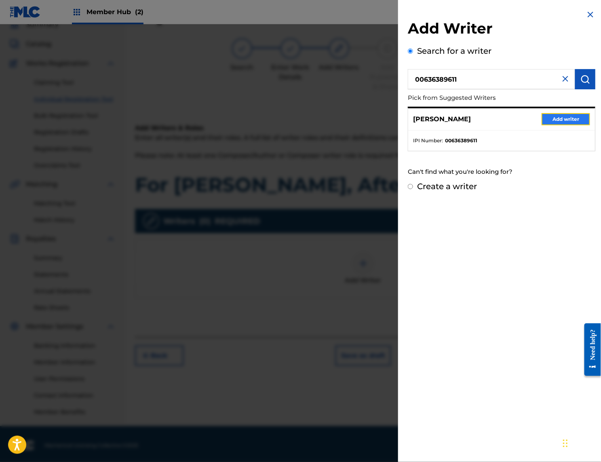
click at [561, 116] on button "Add writer" at bounding box center [566, 119] width 49 height 12
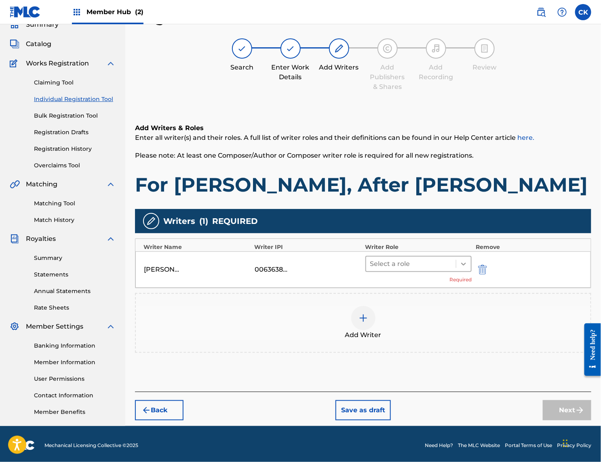
click at [462, 263] on icon at bounding box center [464, 264] width 8 height 8
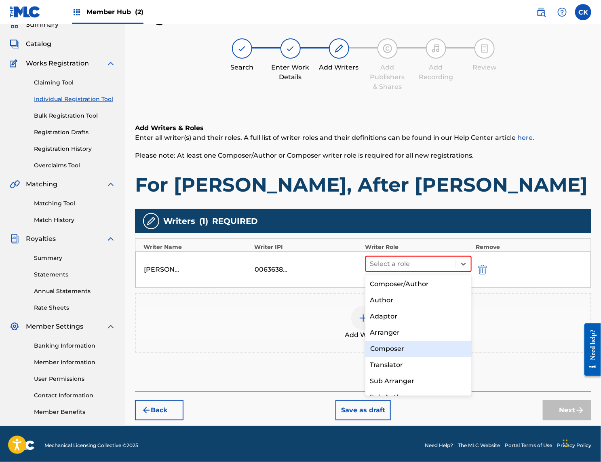
click at [401, 349] on div "Composer" at bounding box center [418, 349] width 107 height 16
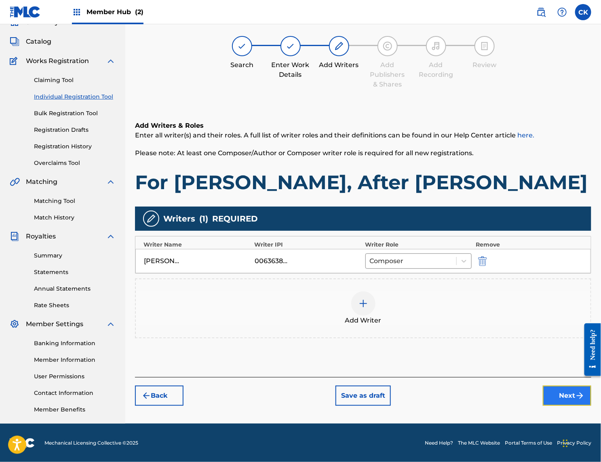
click at [559, 395] on button "Next" at bounding box center [567, 396] width 49 height 20
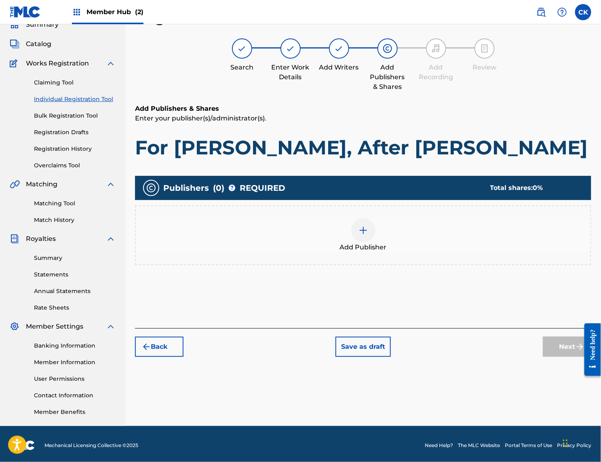
click at [364, 227] on img at bounding box center [364, 231] width 10 height 10
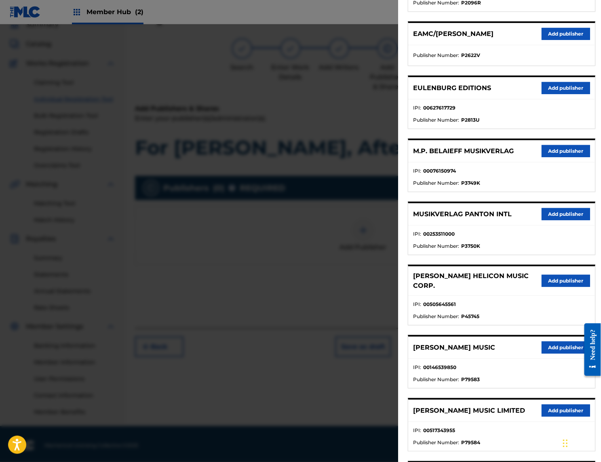
scroll to position [202, 0]
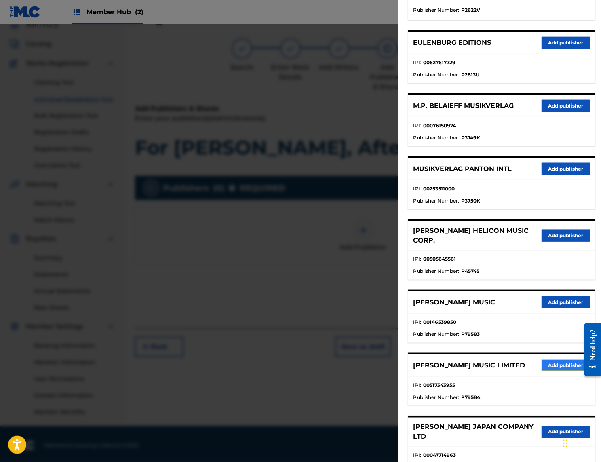
click at [561, 359] on button "Add publisher" at bounding box center [566, 365] width 49 height 12
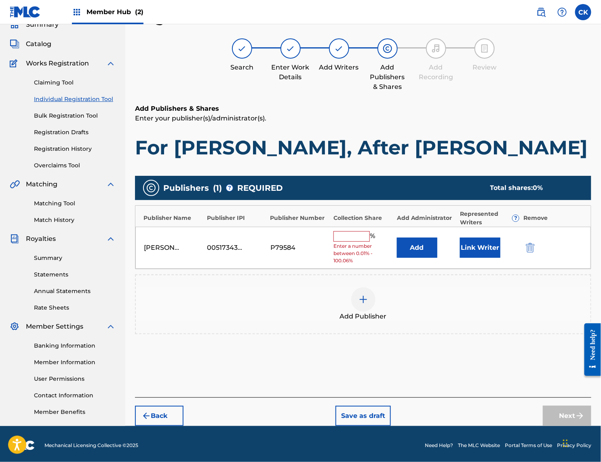
click at [356, 241] on input "text" at bounding box center [352, 236] width 36 height 11
type input "100"
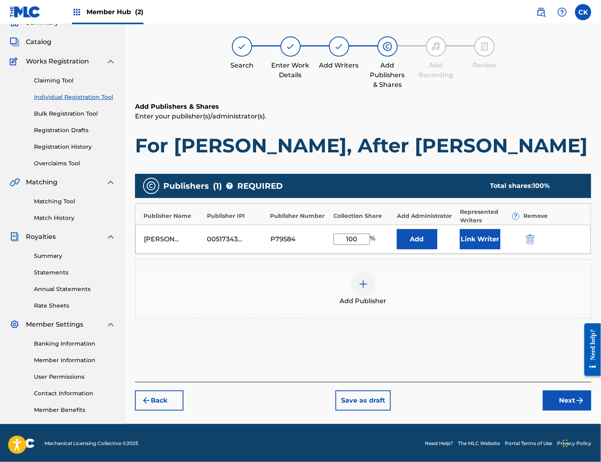
scroll to position [39, 0]
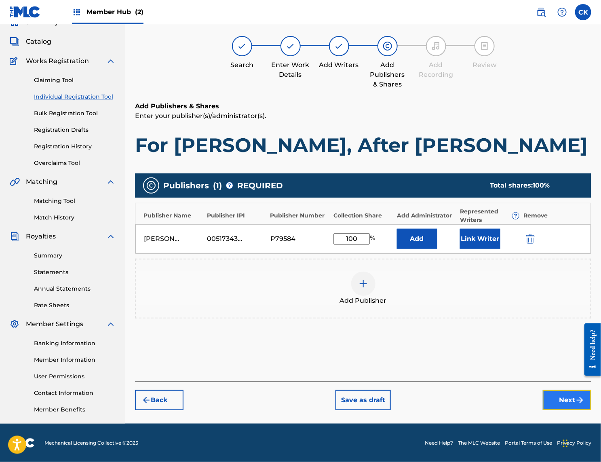
click at [565, 396] on button "Next" at bounding box center [567, 400] width 49 height 20
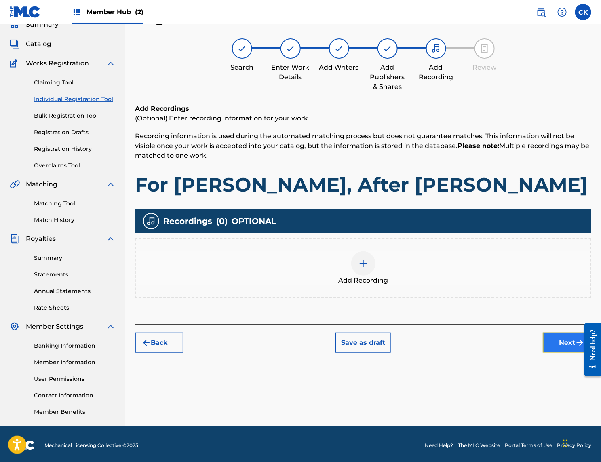
click at [560, 344] on button "Next" at bounding box center [567, 343] width 49 height 20
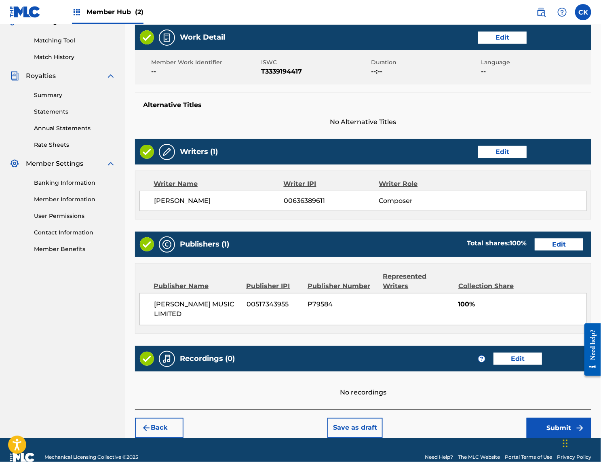
scroll to position [205, 0]
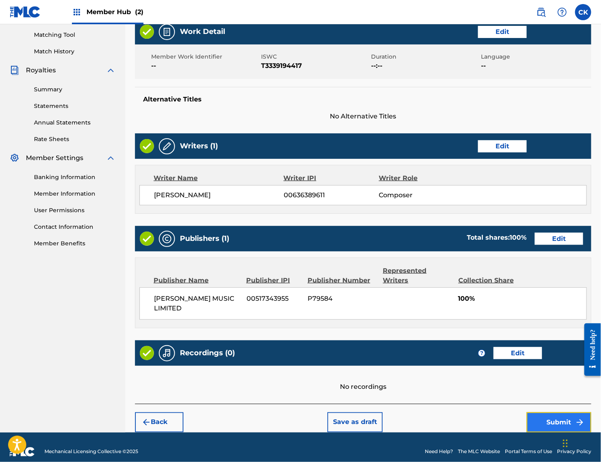
click at [555, 412] on button "Submit" at bounding box center [559, 422] width 65 height 20
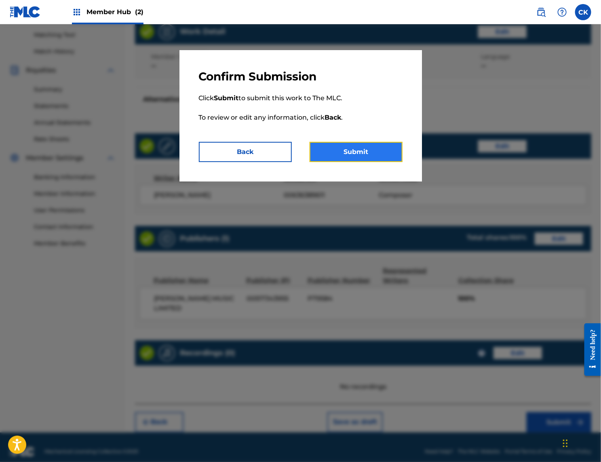
click at [356, 154] on button "Submit" at bounding box center [356, 152] width 93 height 20
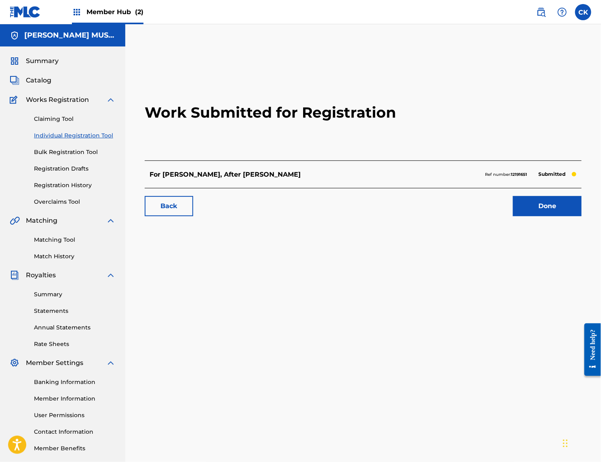
click at [88, 135] on link "Individual Registration Tool" at bounding box center [75, 135] width 82 height 8
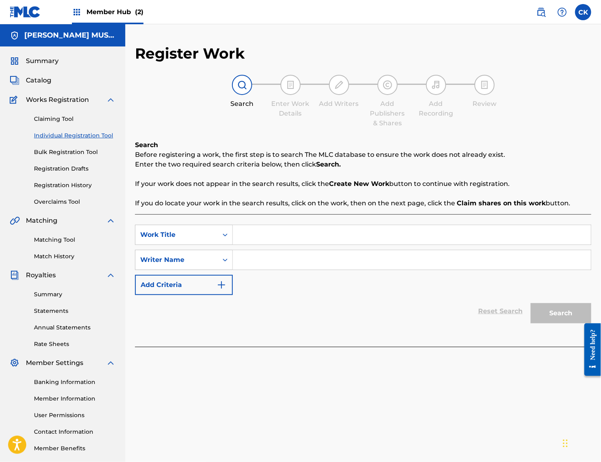
click at [261, 233] on input "Search Form" at bounding box center [412, 234] width 358 height 19
type input "Songs of Illumination"
type input "[PERSON_NAME]"
click at [550, 311] on button "Search" at bounding box center [561, 313] width 61 height 20
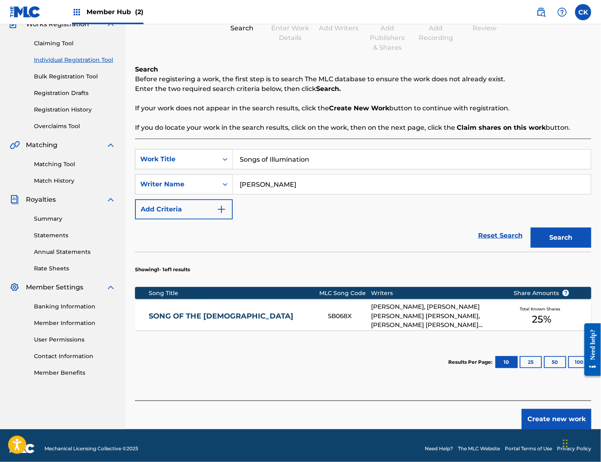
scroll to position [81, 0]
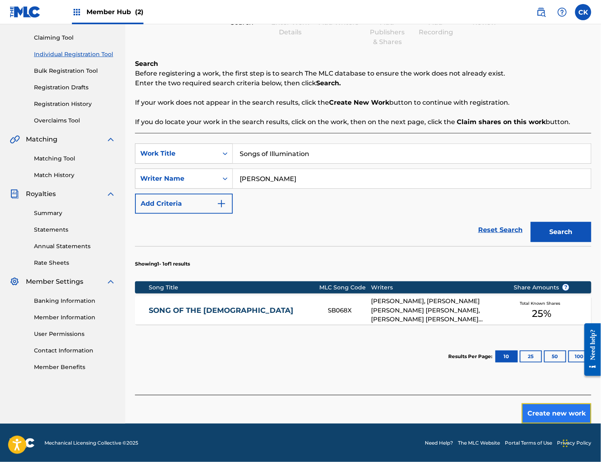
click at [562, 414] on button "Create new work" at bounding box center [557, 413] width 70 height 20
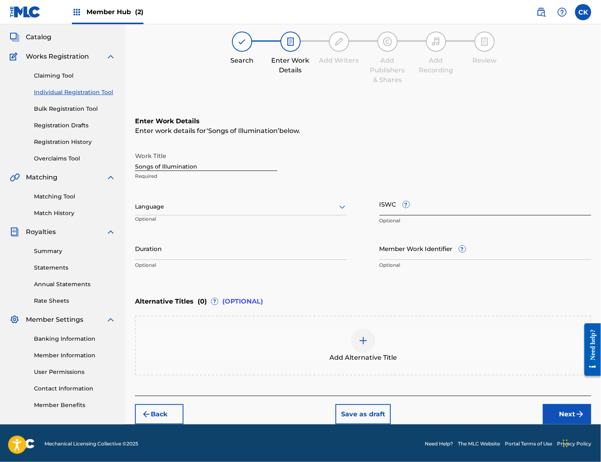
click at [414, 204] on input "ISWC ?" at bounding box center [486, 203] width 212 height 23
click at [177, 253] on input "Duration" at bounding box center [241, 248] width 212 height 23
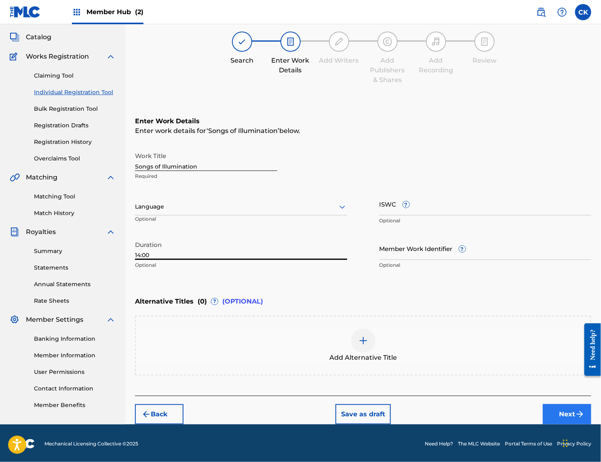
type input "14:00"
click at [564, 408] on button "Next" at bounding box center [567, 414] width 49 height 20
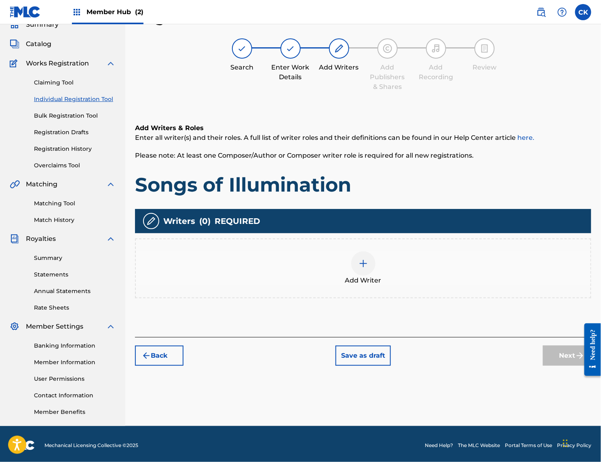
click at [363, 261] on img at bounding box center [364, 264] width 10 height 10
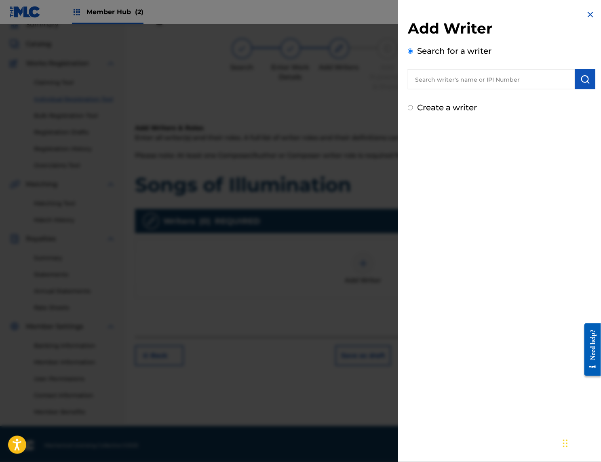
click at [427, 76] on input "text" at bounding box center [491, 79] width 167 height 20
type input "00751485822"
click at [583, 76] on img "submit" at bounding box center [586, 79] width 10 height 10
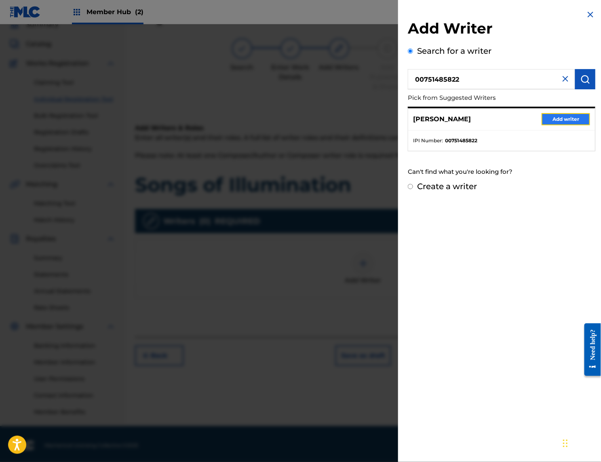
click at [564, 114] on button "Add writer" at bounding box center [566, 119] width 49 height 12
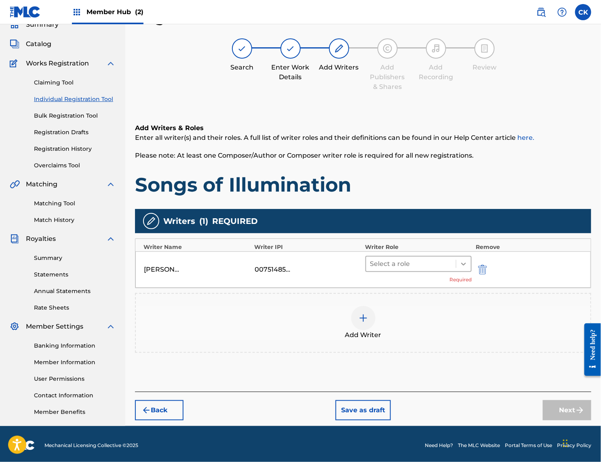
click at [464, 265] on icon at bounding box center [463, 264] width 5 height 3
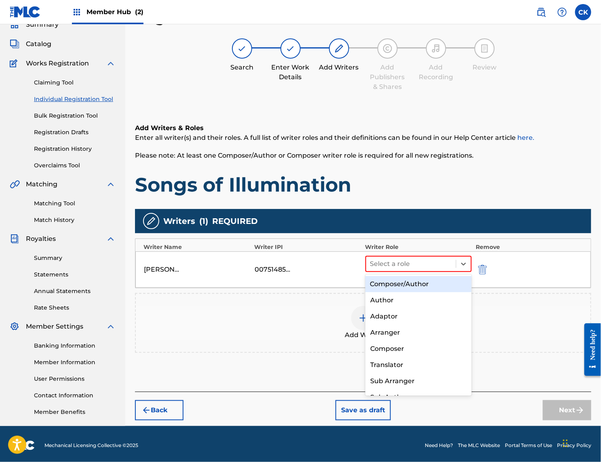
click at [419, 286] on div "Composer/Author" at bounding box center [418, 284] width 107 height 16
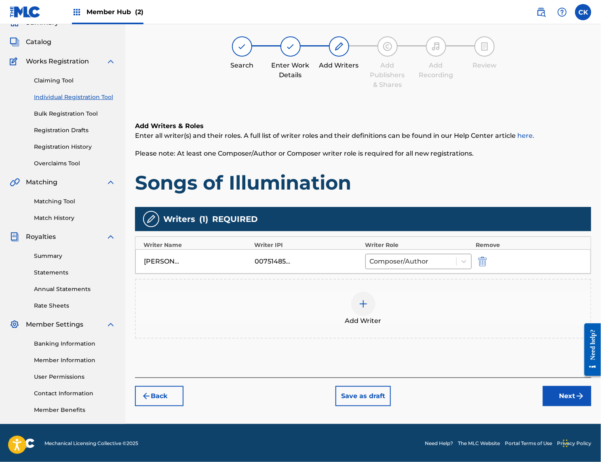
scroll to position [39, 0]
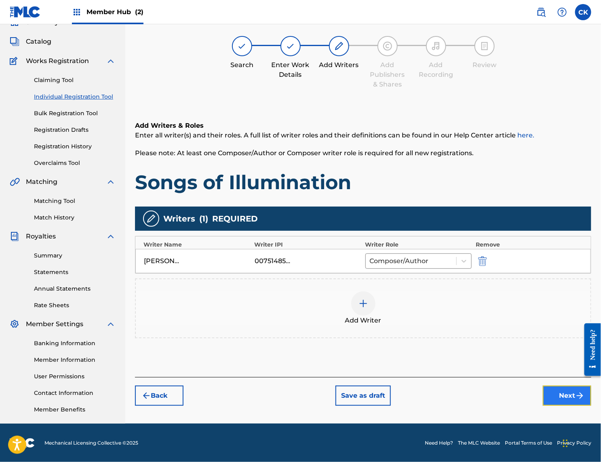
click at [569, 391] on button "Next" at bounding box center [567, 396] width 49 height 20
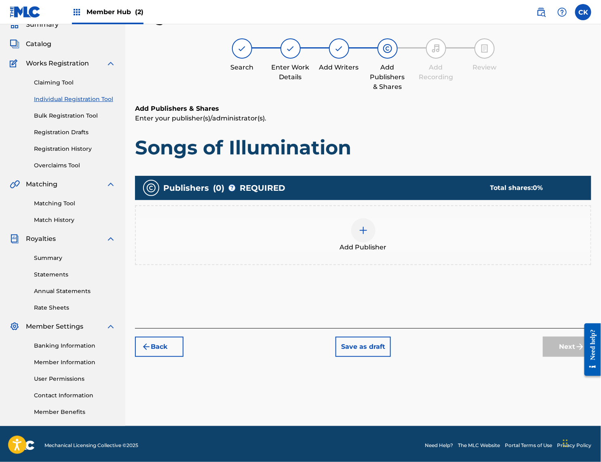
click at [366, 236] on div at bounding box center [363, 230] width 24 height 24
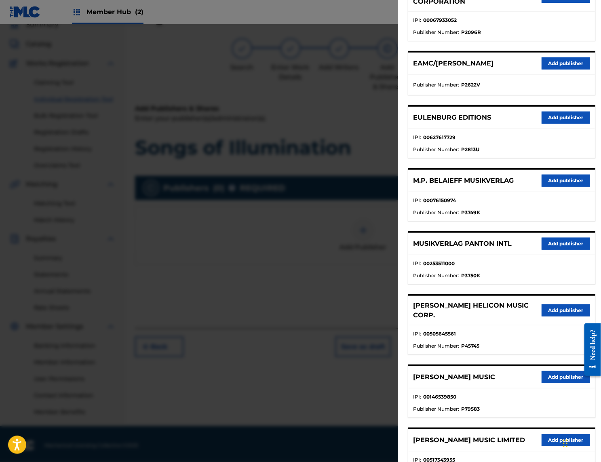
scroll to position [152, 0]
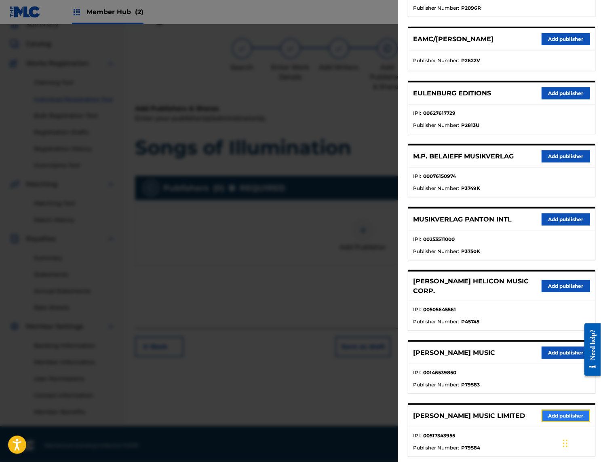
click at [568, 410] on button "Add publisher" at bounding box center [566, 416] width 49 height 12
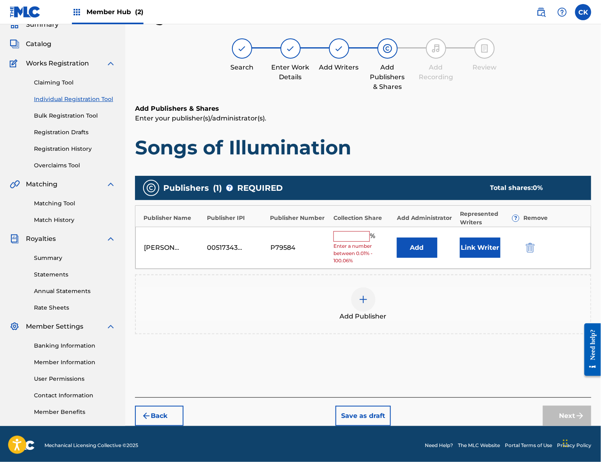
click at [352, 237] on input "text" at bounding box center [352, 236] width 36 height 11
type input "100"
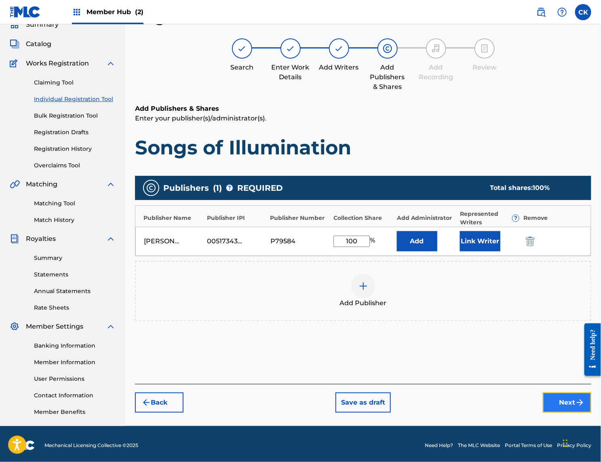
click at [572, 404] on button "Next" at bounding box center [567, 403] width 49 height 20
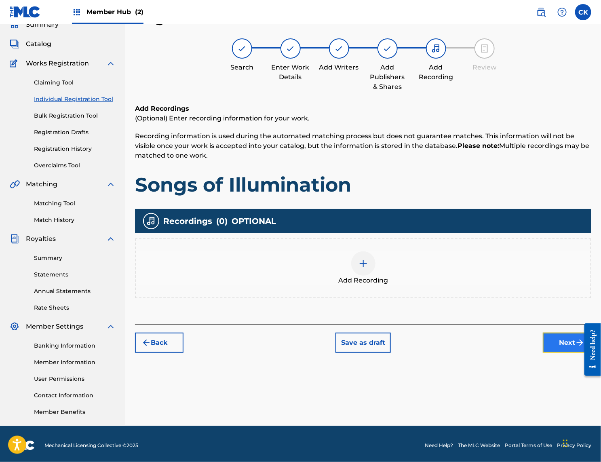
click at [551, 336] on button "Next" at bounding box center [567, 343] width 49 height 20
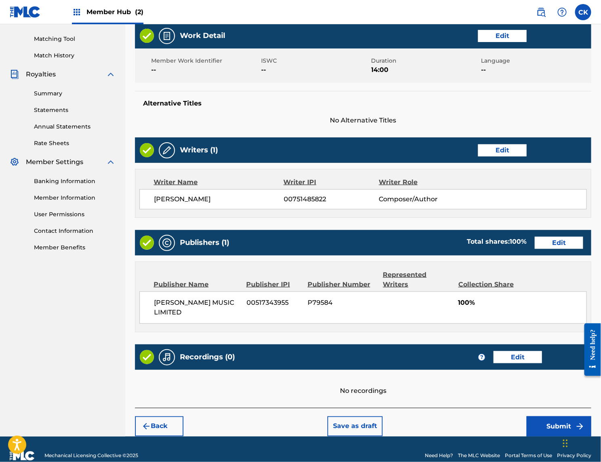
scroll to position [205, 0]
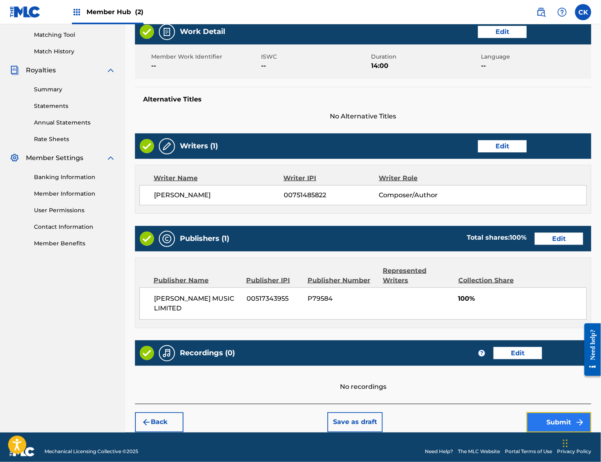
click at [553, 413] on button "Submit" at bounding box center [559, 422] width 65 height 20
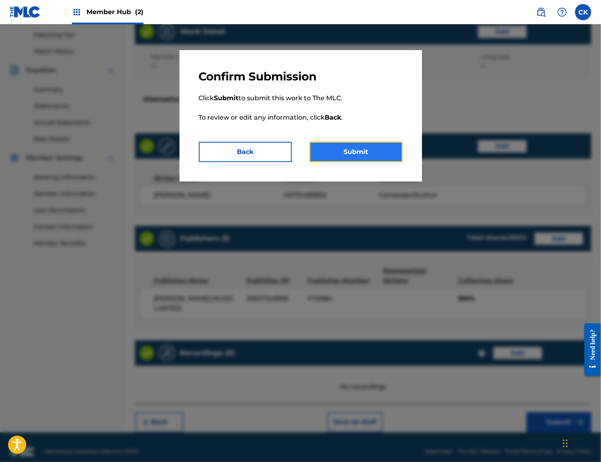
click at [391, 150] on button "Submit" at bounding box center [356, 152] width 93 height 20
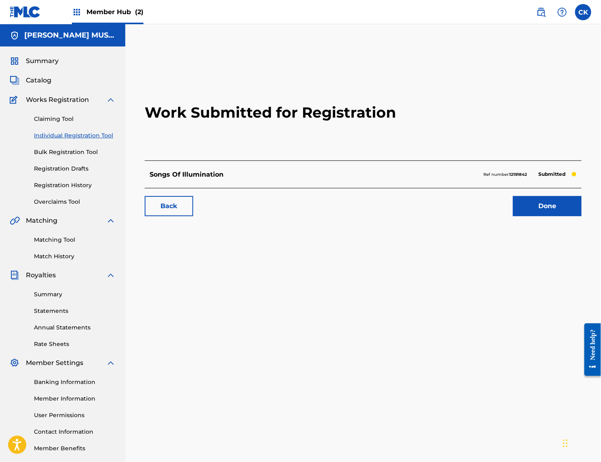
click at [511, 118] on h2 "Work Submitted for Registration" at bounding box center [363, 113] width 437 height 96
